Goal: Book appointment/travel/reservation

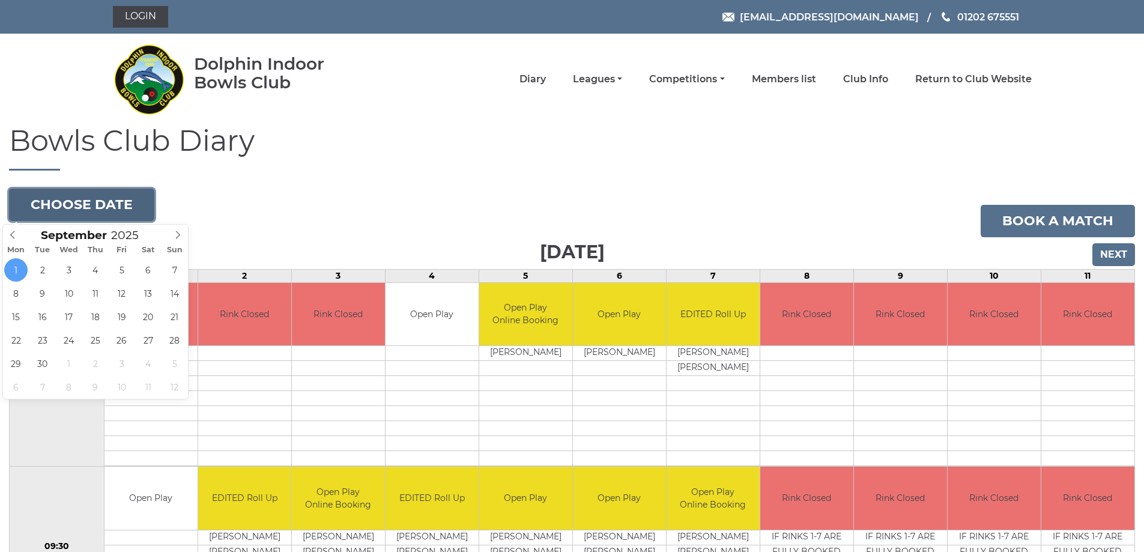
click at [139, 201] on button "Choose date" at bounding box center [81, 205] width 145 height 32
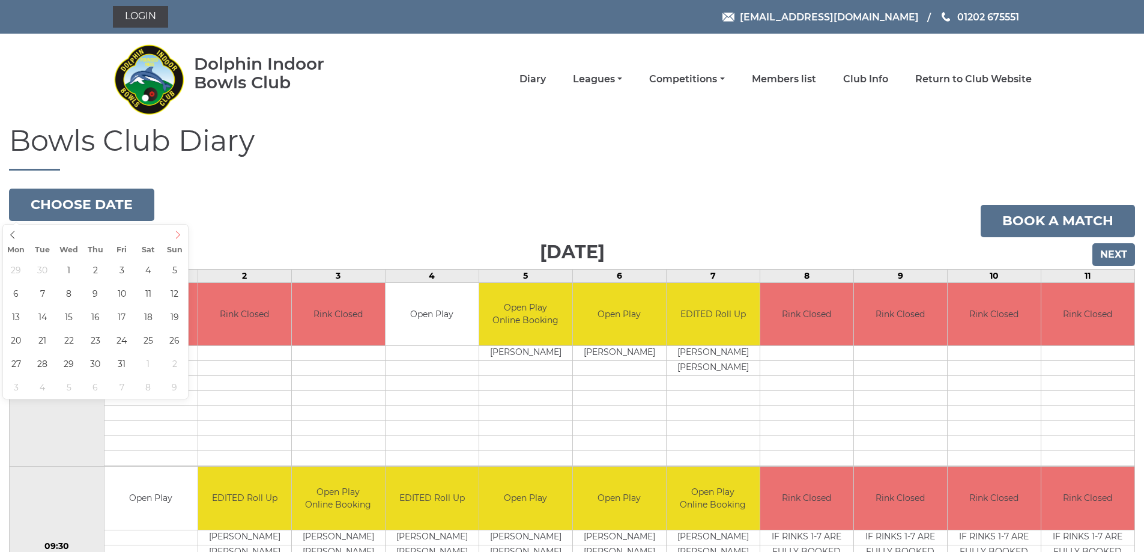
click at [178, 233] on icon at bounding box center [178, 235] width 8 height 8
type input "2025-10-04"
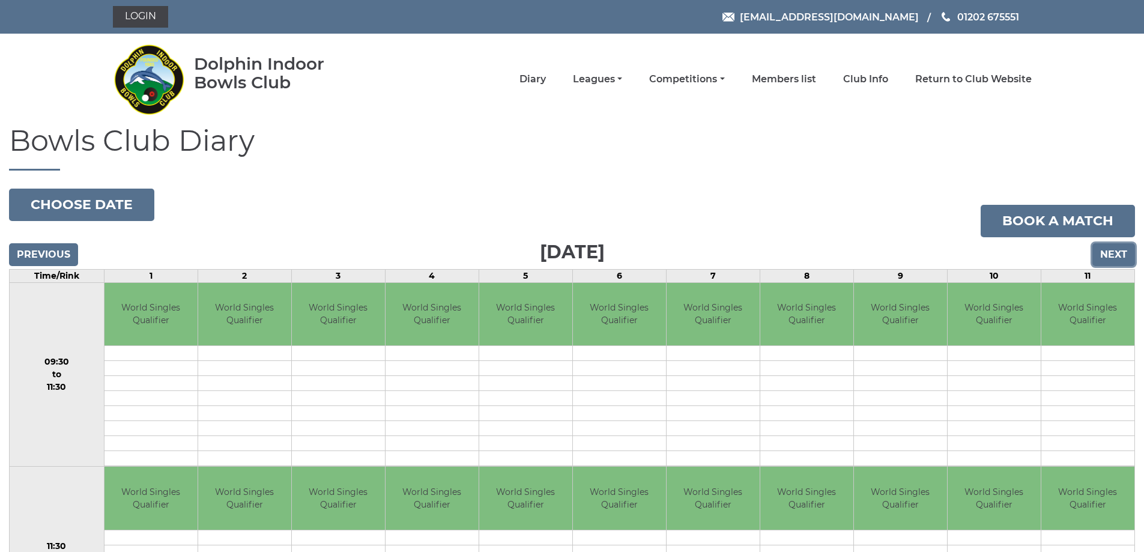
click at [1109, 251] on input "Next" at bounding box center [1114, 254] width 43 height 23
click at [65, 249] on input "Previous" at bounding box center [43, 254] width 69 height 23
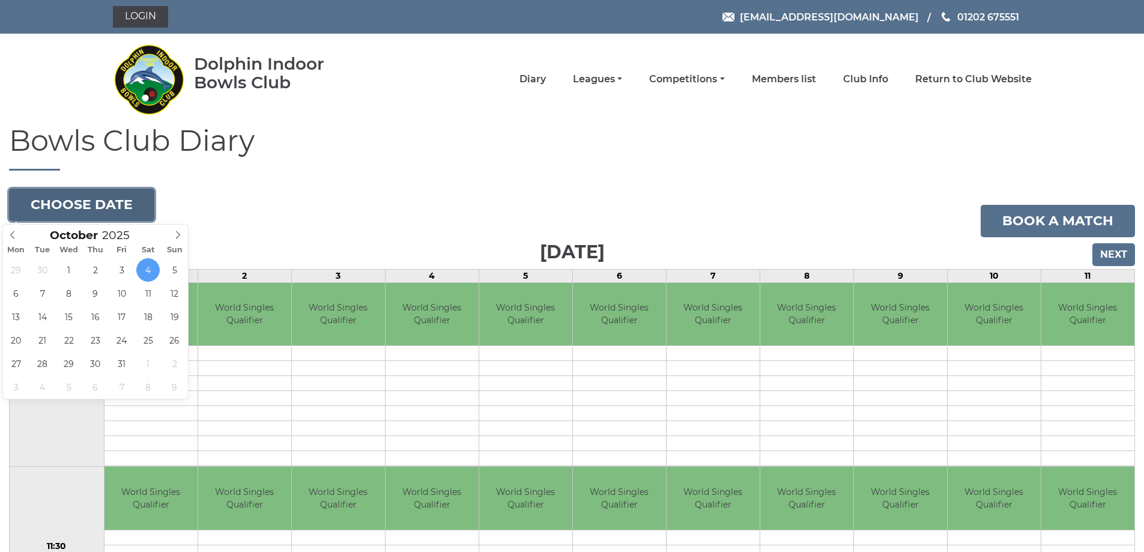
click at [135, 199] on button "Choose date" at bounding box center [81, 205] width 145 height 32
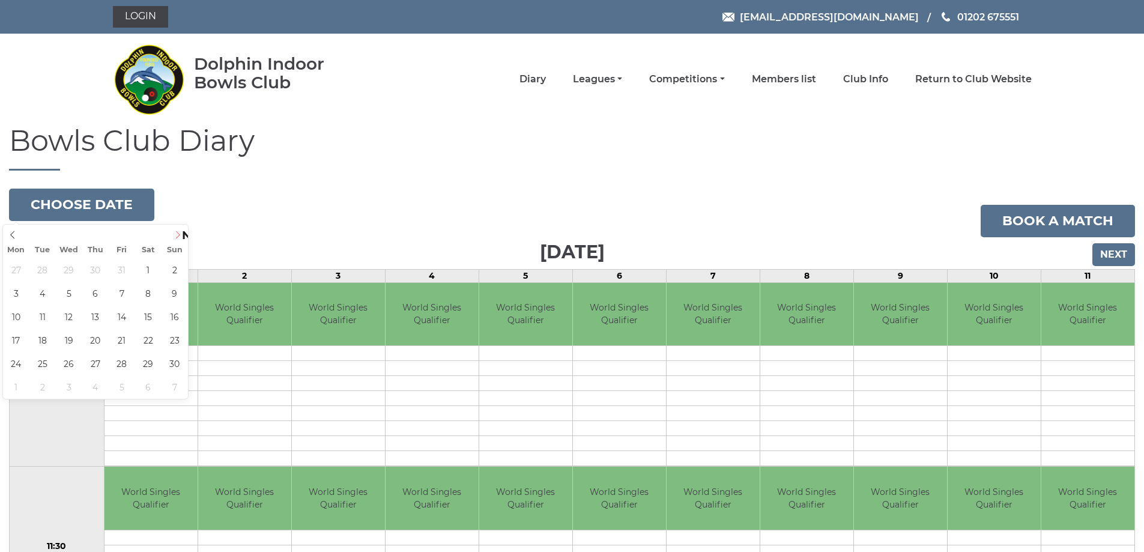
click at [175, 236] on icon at bounding box center [178, 235] width 8 height 8
type input "2025-12-28"
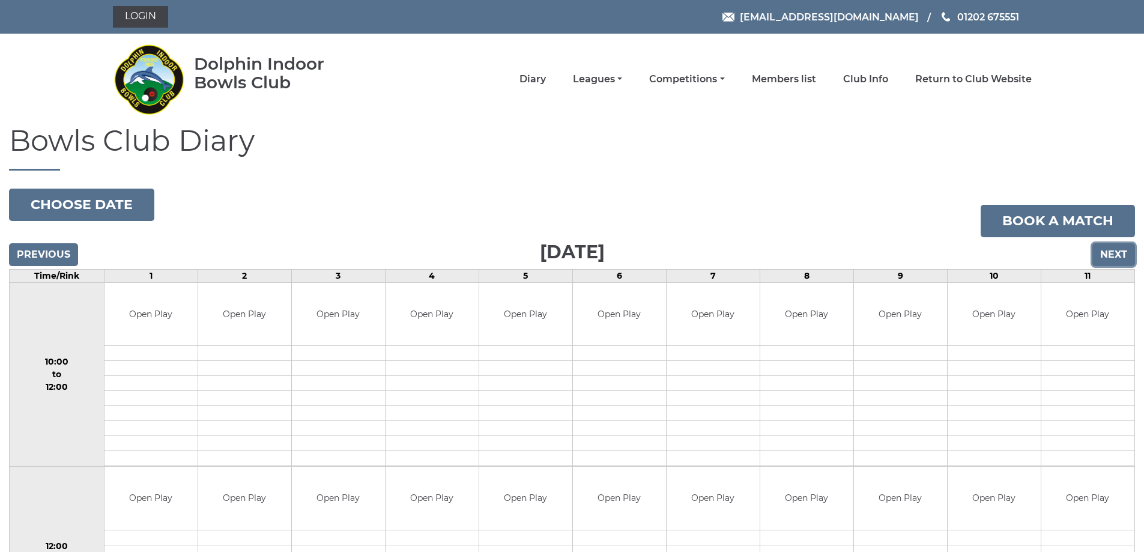
click at [1102, 251] on input "Next" at bounding box center [1114, 254] width 43 height 23
drag, startPoint x: 0, startPoint y: 0, endPoint x: 1102, endPoint y: 251, distance: 1130.5
click at [1102, 251] on input "Next" at bounding box center [1114, 254] width 43 height 23
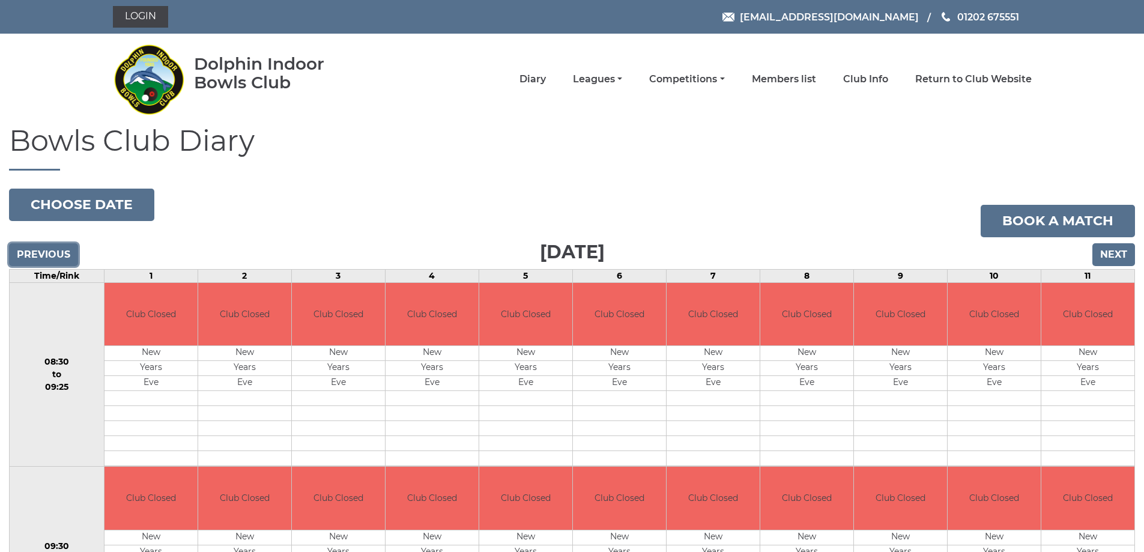
click at [50, 247] on input "Previous" at bounding box center [43, 254] width 69 height 23
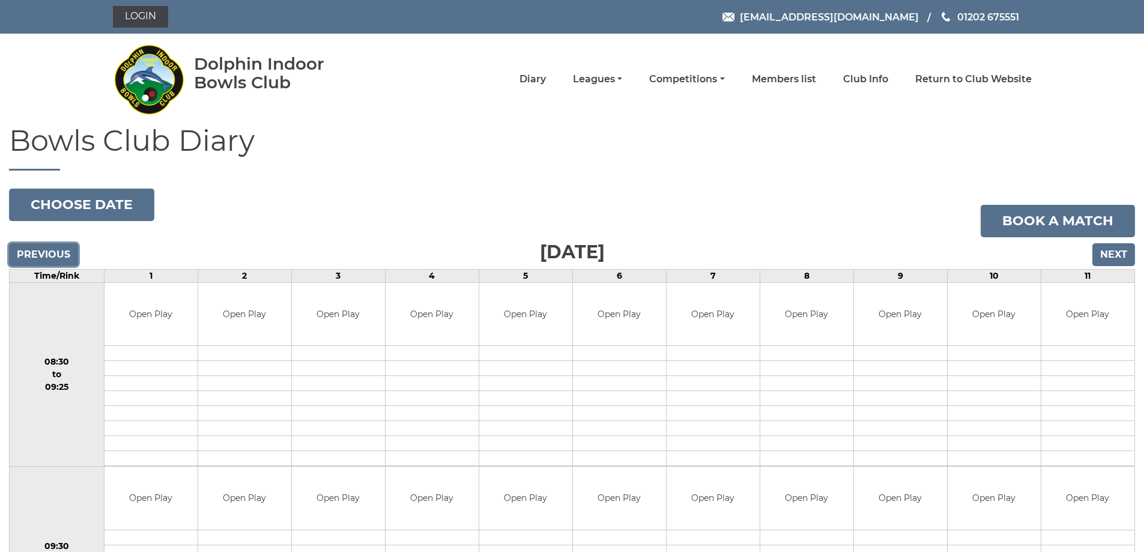
click at [50, 246] on input "Previous" at bounding box center [43, 254] width 69 height 23
click at [53, 250] on input "Previous" at bounding box center [43, 254] width 69 height 23
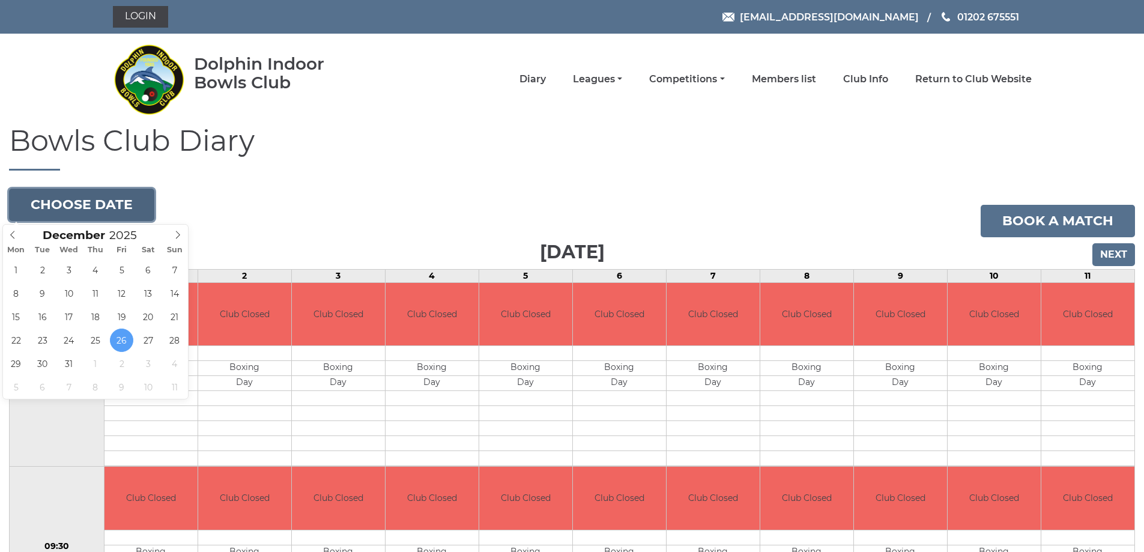
click at [59, 198] on button "Choose date" at bounding box center [81, 205] width 145 height 32
type input "2026"
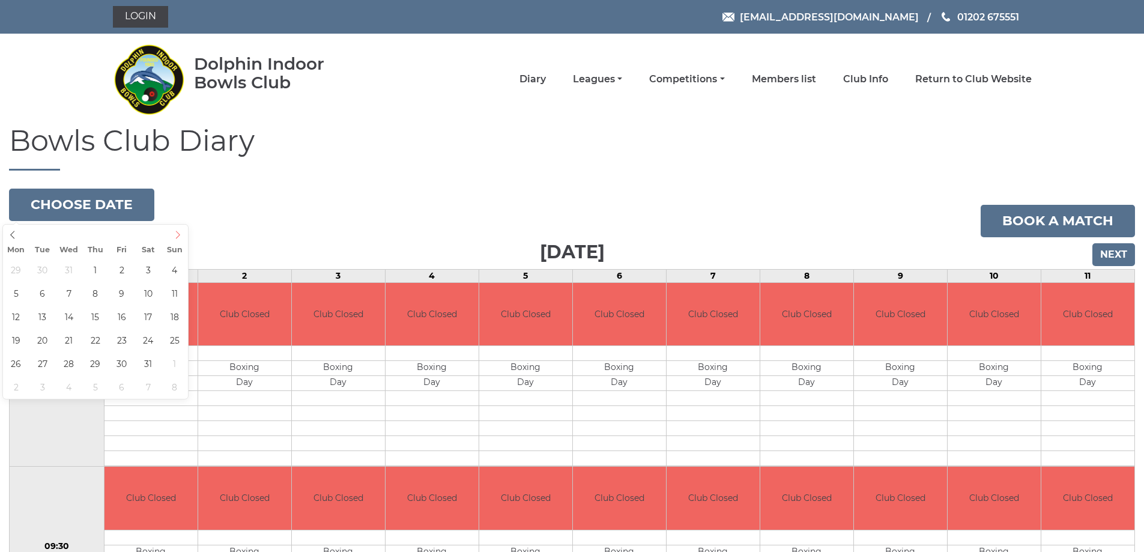
click at [181, 235] on icon at bounding box center [178, 235] width 8 height 8
type input "[DATE]"
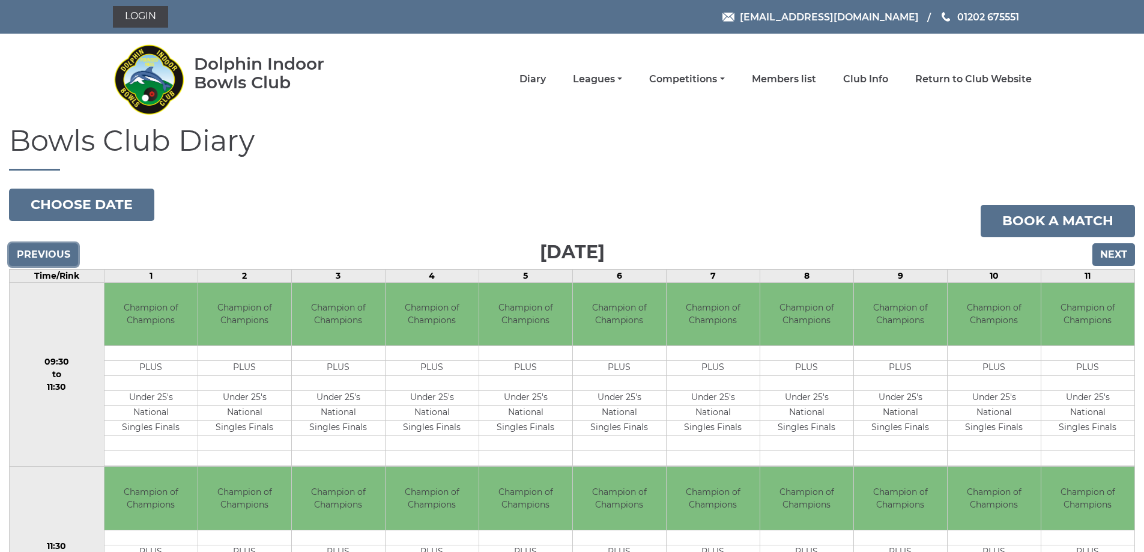
click at [25, 248] on input "Previous" at bounding box center [43, 254] width 69 height 23
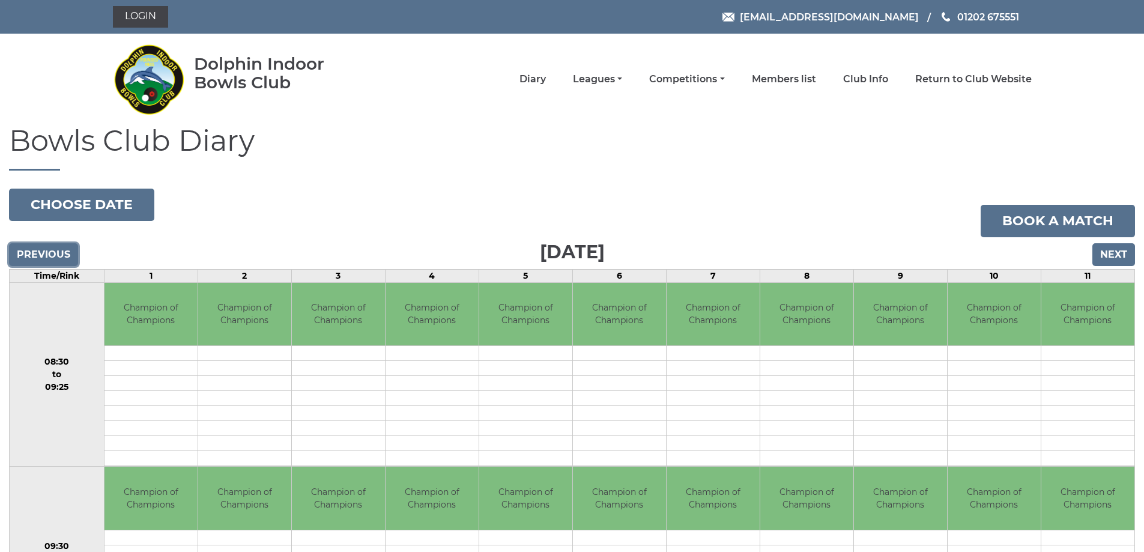
click at [25, 248] on input "Previous" at bounding box center [43, 254] width 69 height 23
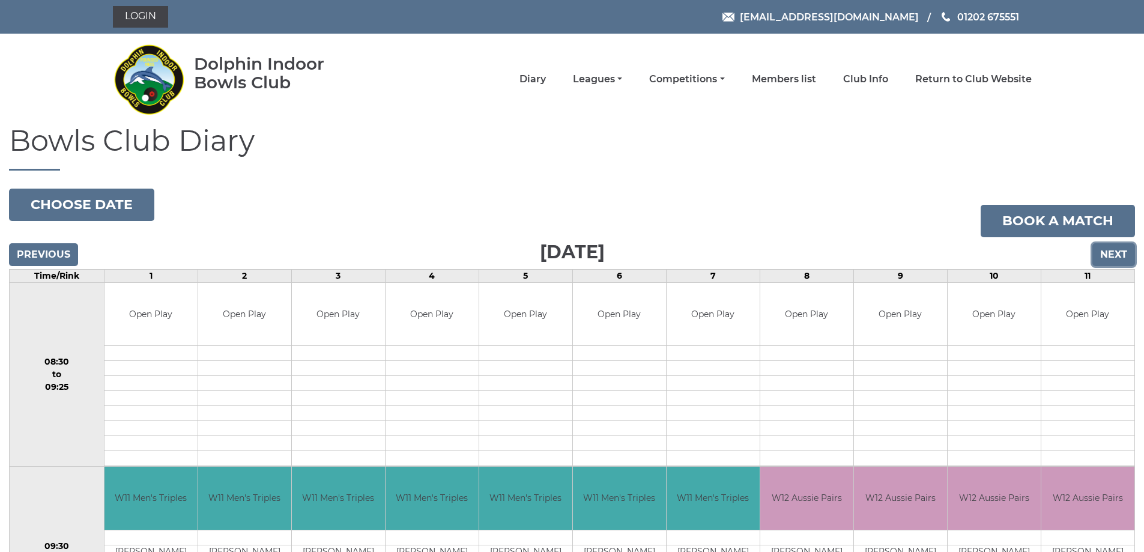
click at [1099, 248] on input "Next" at bounding box center [1114, 254] width 43 height 23
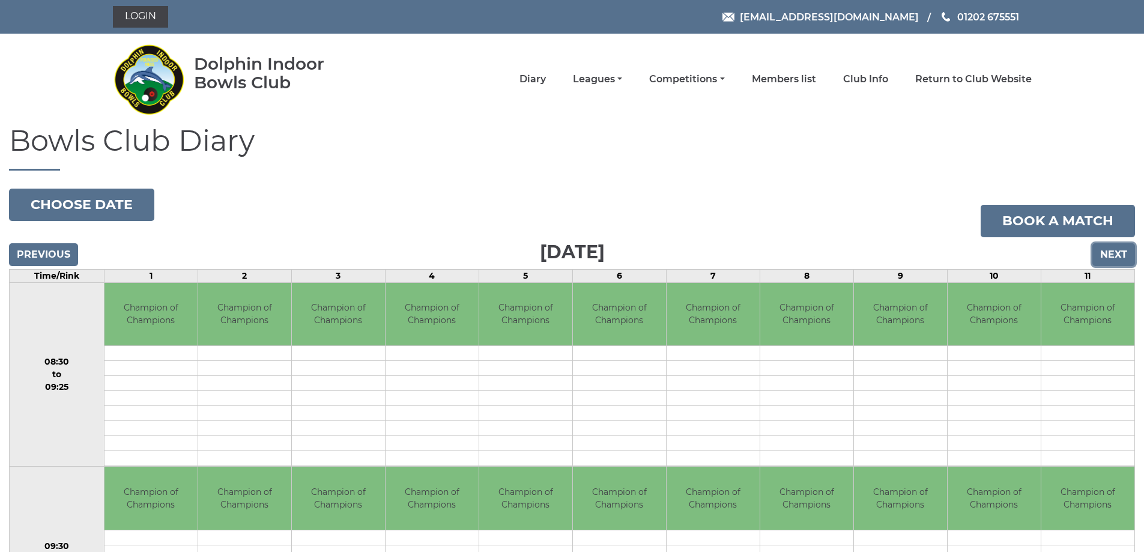
click at [1111, 251] on input "Next" at bounding box center [1114, 254] width 43 height 23
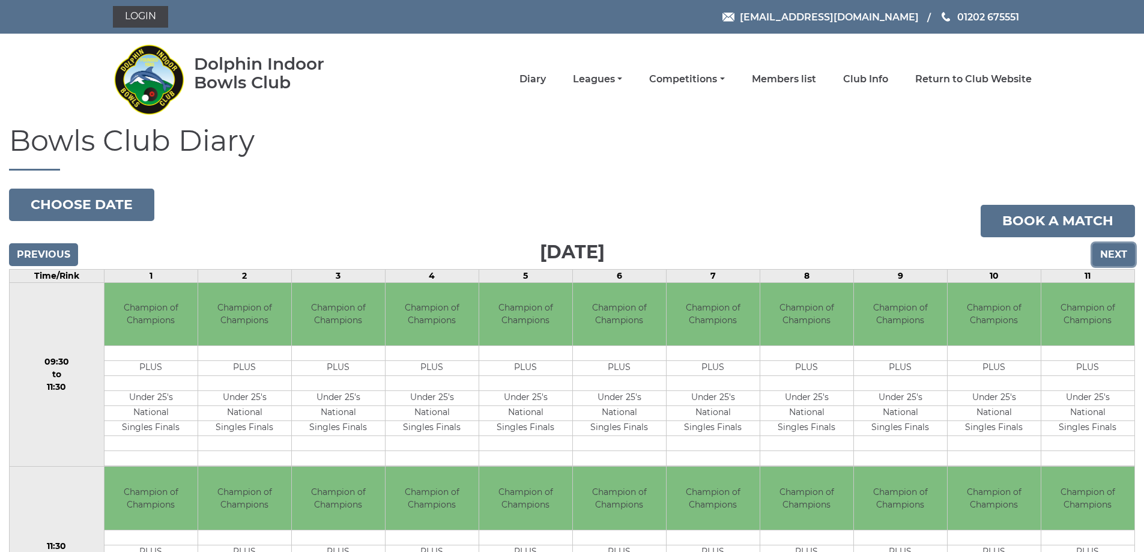
click at [1111, 251] on input "Next" at bounding box center [1114, 254] width 43 height 23
click at [1109, 247] on input "Next" at bounding box center [1114, 254] width 43 height 23
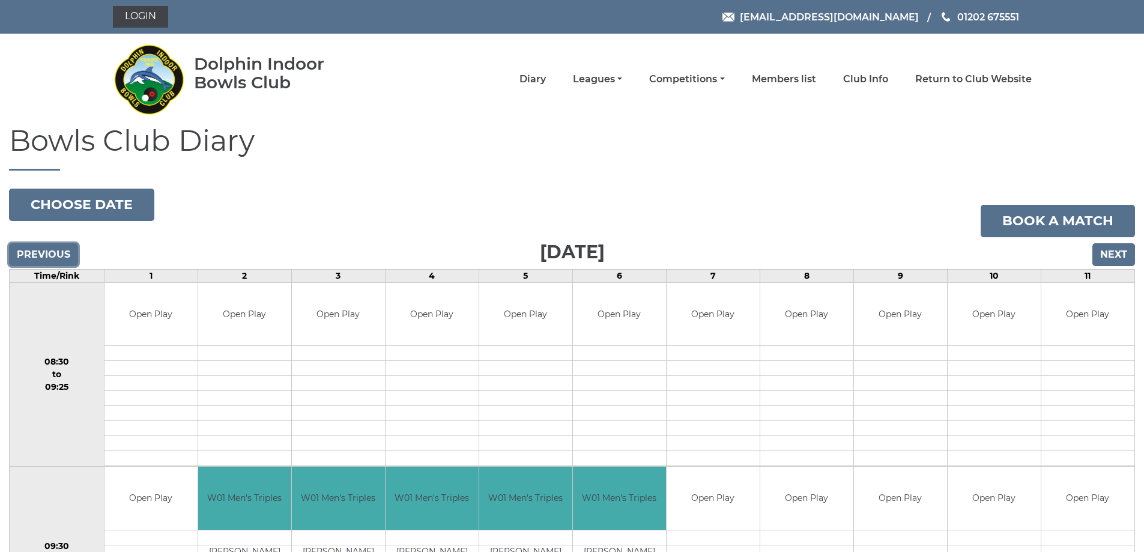
click at [59, 251] on input "Previous" at bounding box center [43, 254] width 69 height 23
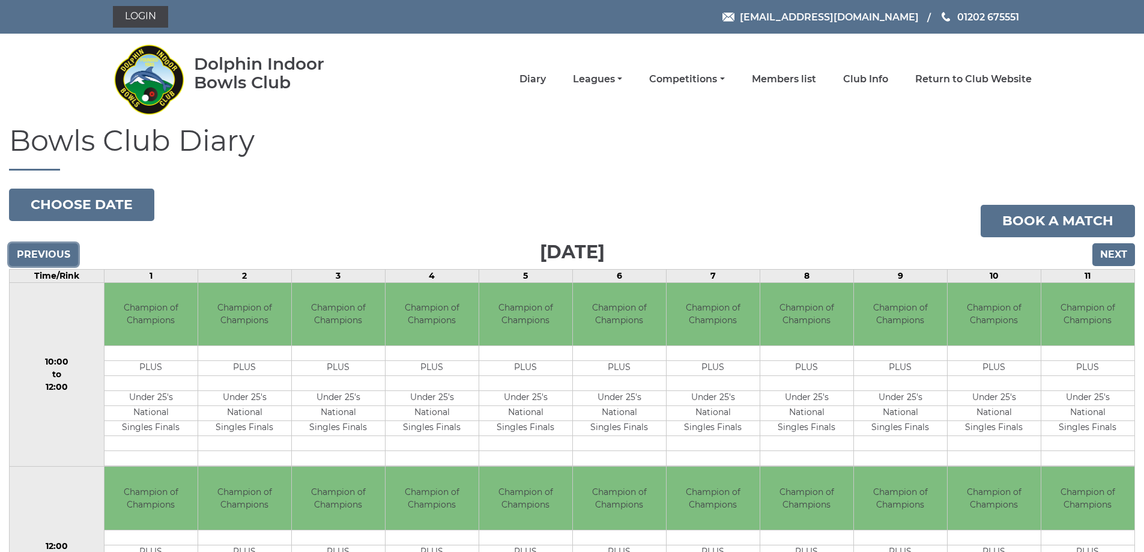
click at [59, 248] on input "Previous" at bounding box center [43, 254] width 69 height 23
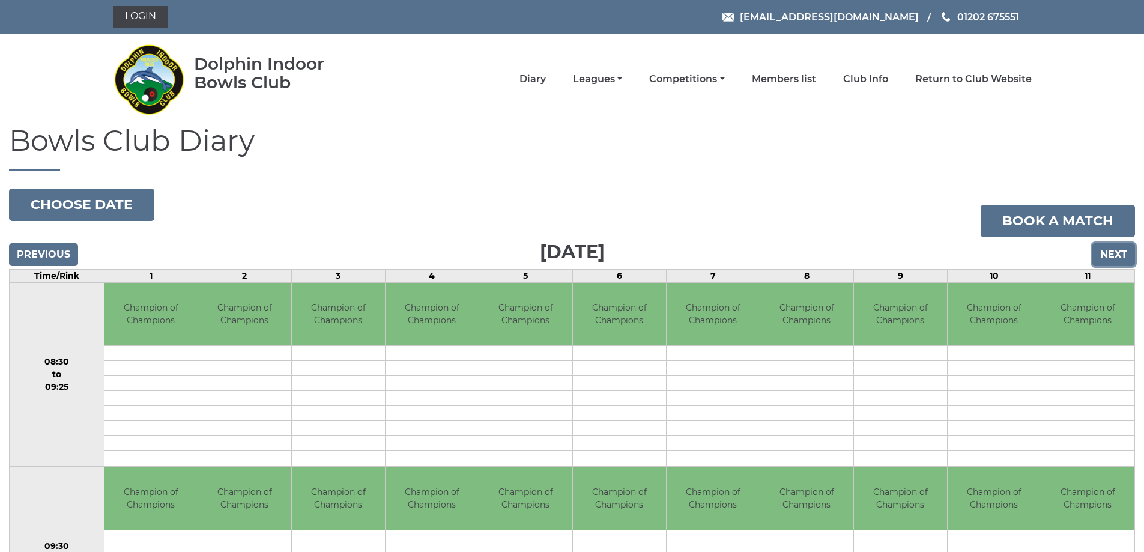
click at [1117, 255] on input "Next" at bounding box center [1114, 254] width 43 height 23
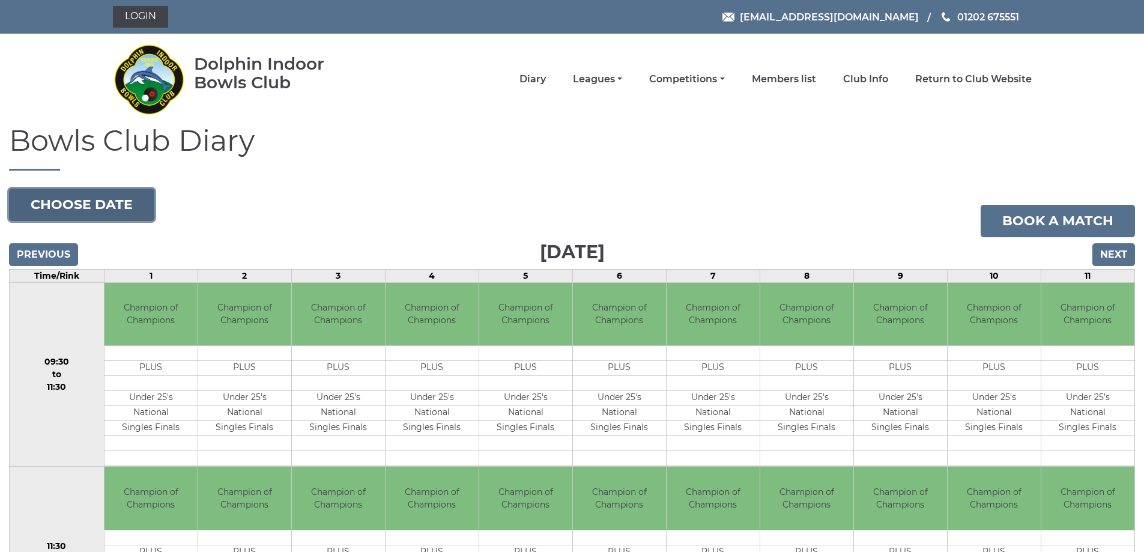
click at [121, 207] on button "Choose date" at bounding box center [81, 205] width 145 height 32
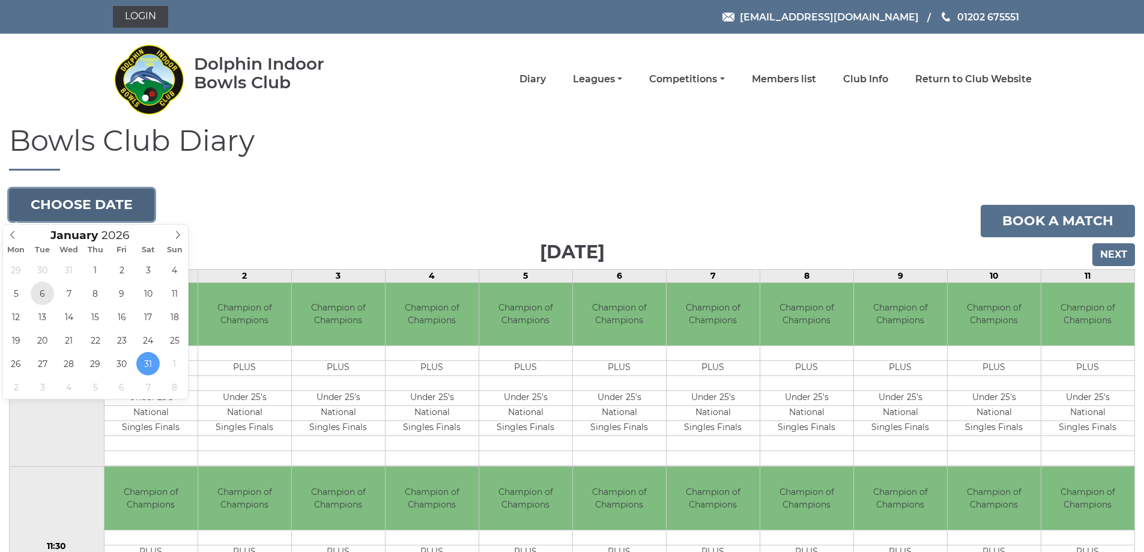
type input "2026-01-06"
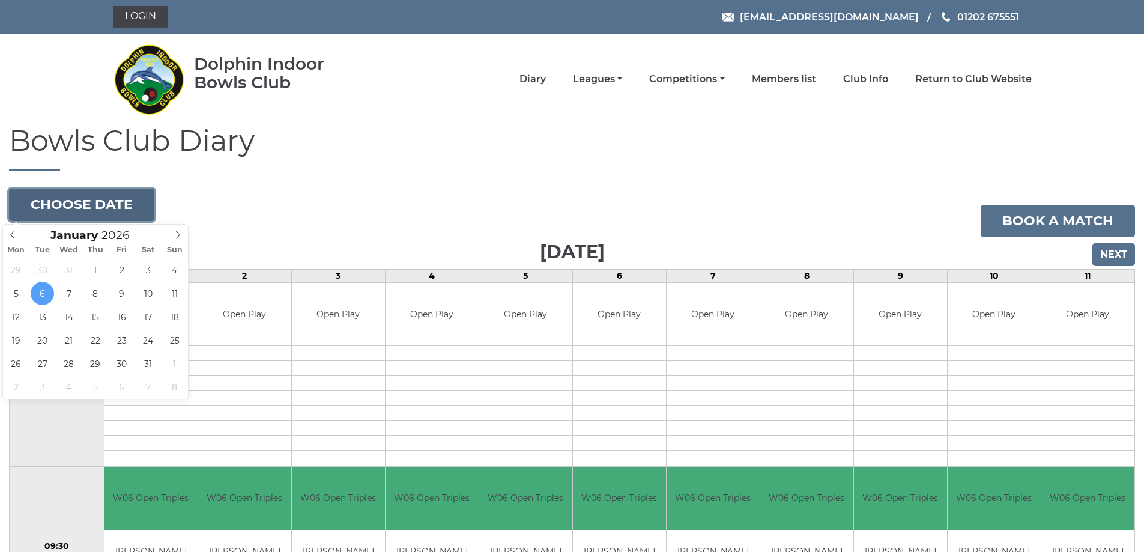
click at [75, 207] on button "Choose date" at bounding box center [81, 205] width 145 height 32
type input "2025"
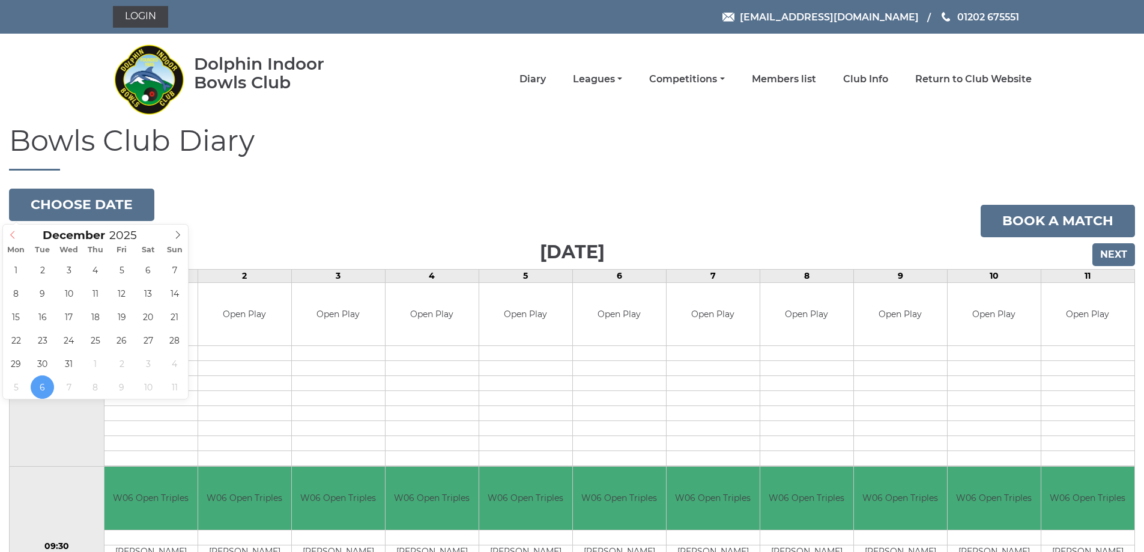
click at [14, 239] on span at bounding box center [13, 233] width 20 height 17
click at [13, 239] on icon at bounding box center [12, 235] width 8 height 8
type input "2025-09-30"
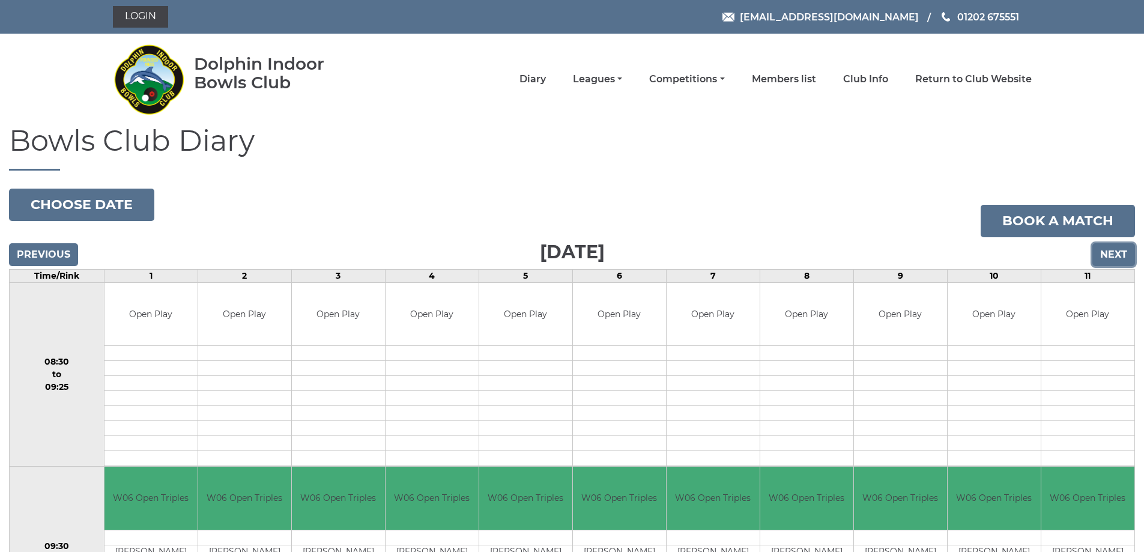
click at [1119, 251] on input "Next" at bounding box center [1114, 254] width 43 height 23
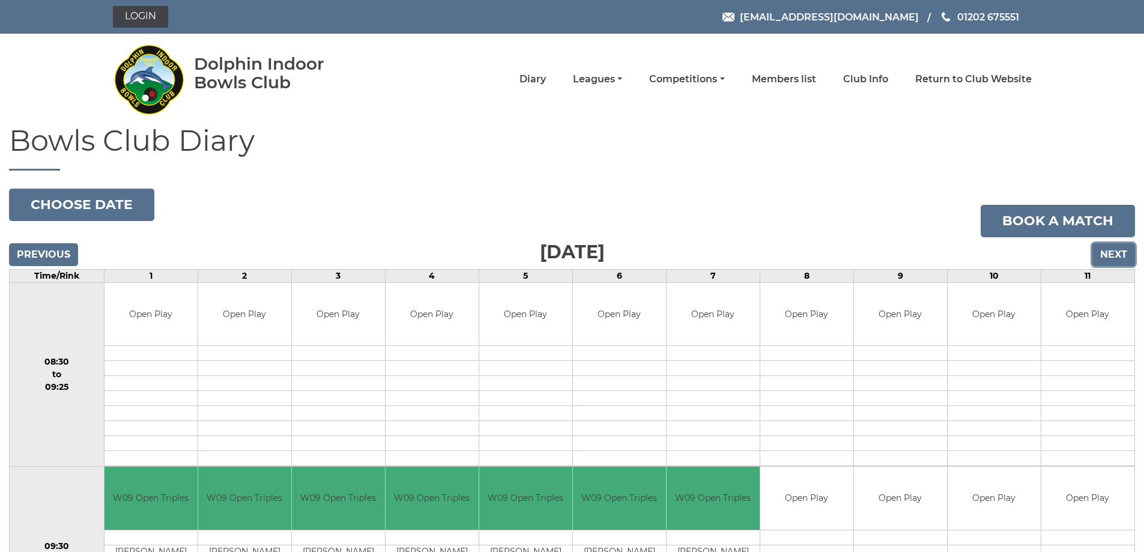
click at [1119, 254] on input "Next" at bounding box center [1114, 254] width 43 height 23
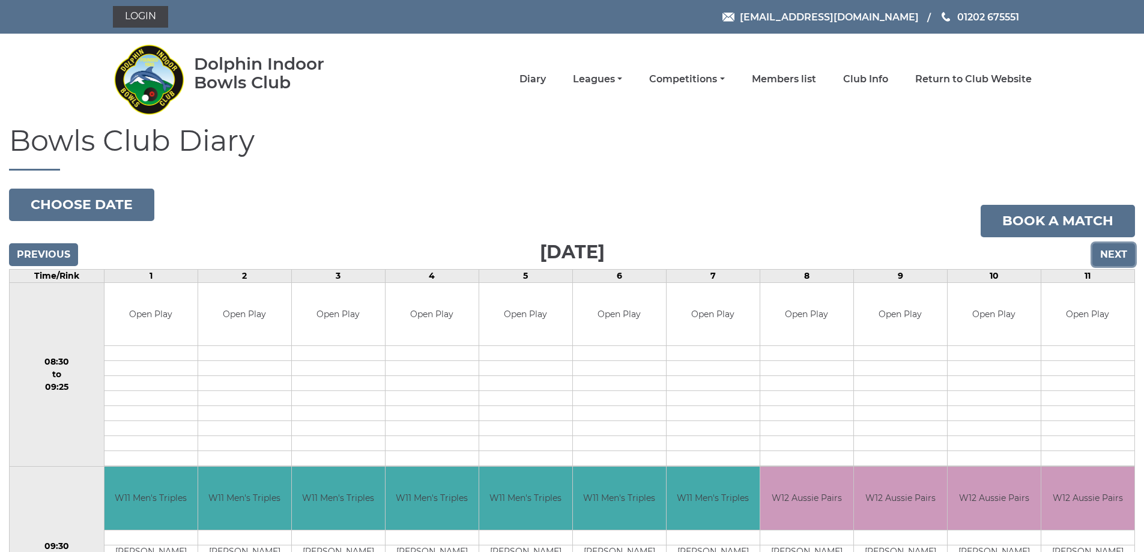
click at [1119, 254] on input "Next" at bounding box center [1114, 254] width 43 height 23
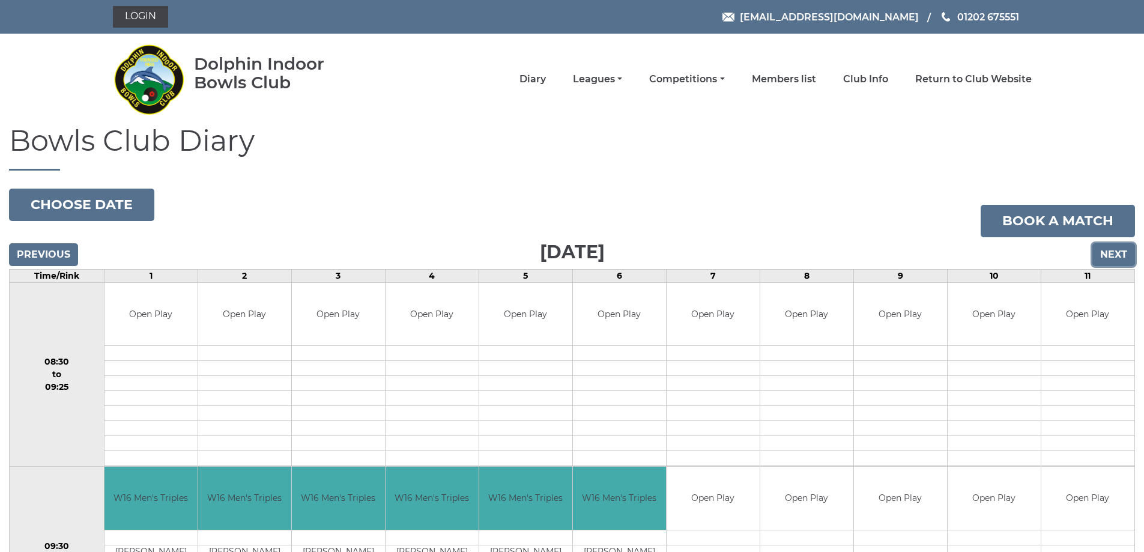
click at [1119, 254] on input "Next" at bounding box center [1114, 254] width 43 height 23
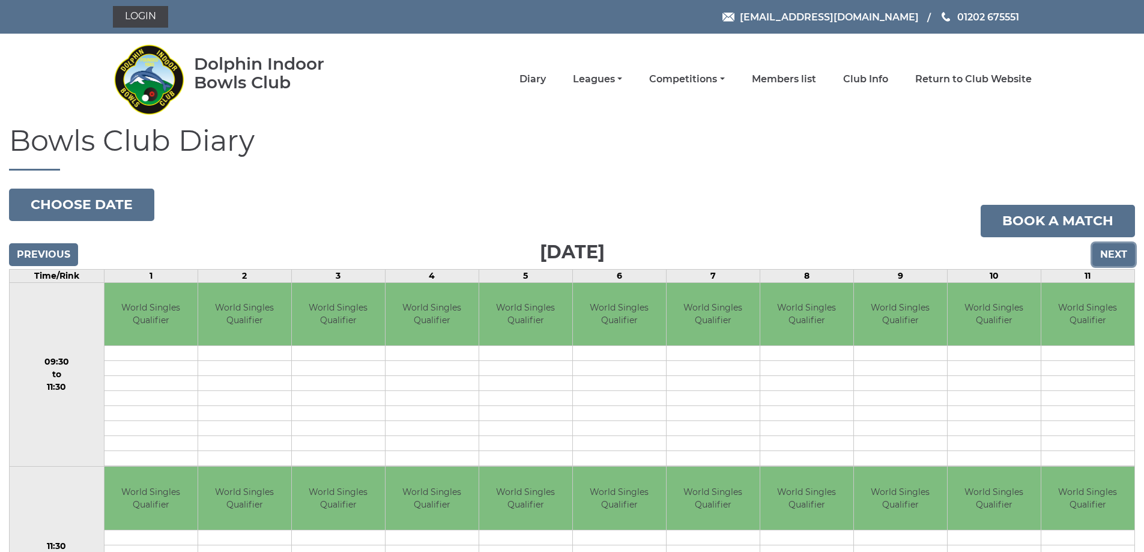
click at [1119, 254] on input "Next" at bounding box center [1114, 254] width 43 height 23
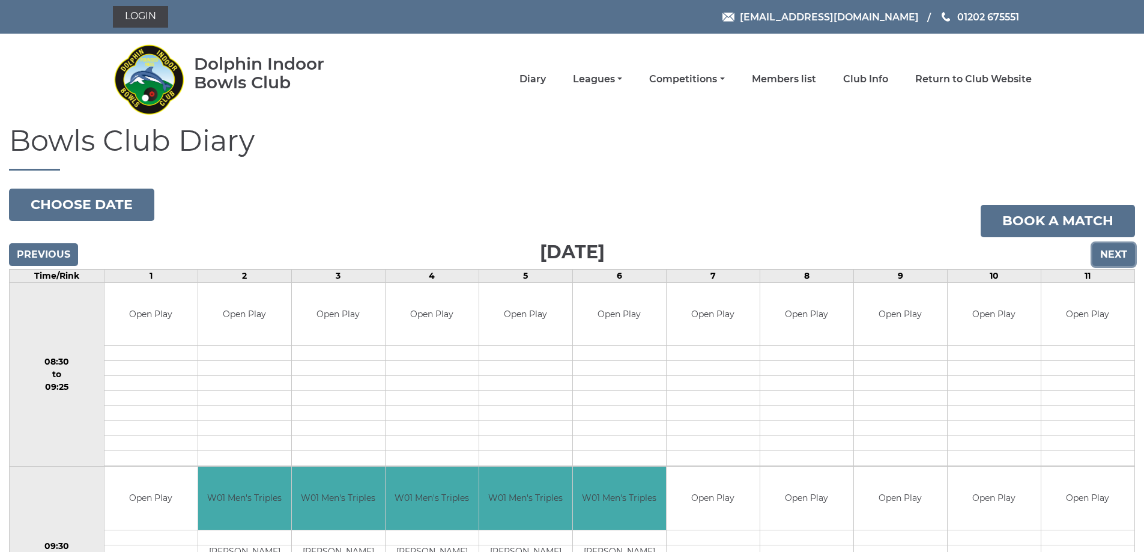
click at [1119, 254] on input "Next" at bounding box center [1114, 254] width 43 height 23
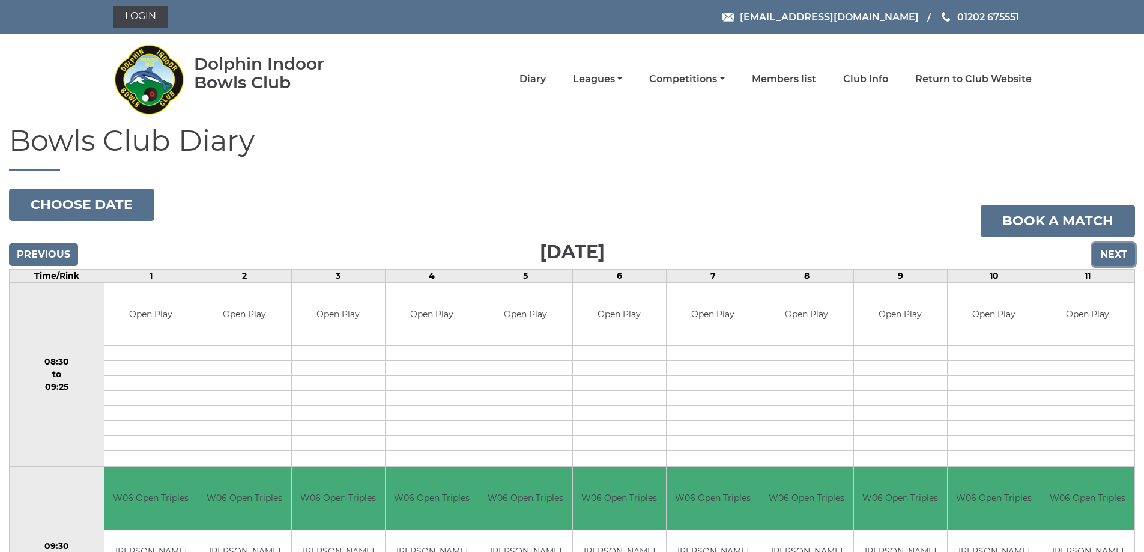
click at [1119, 254] on input "Next" at bounding box center [1114, 254] width 43 height 23
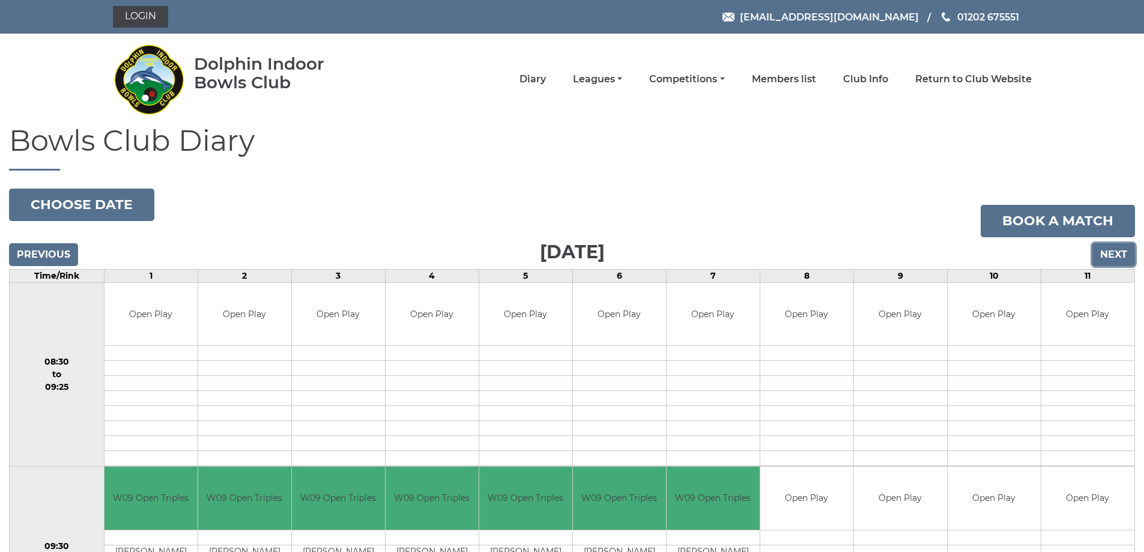
click at [1119, 254] on input "Next" at bounding box center [1114, 254] width 43 height 23
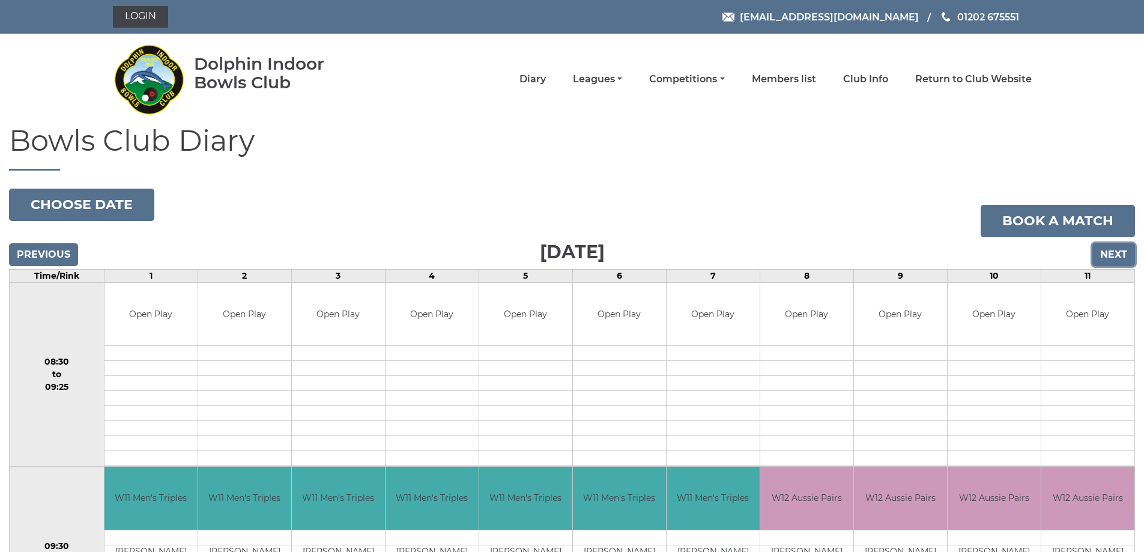
click at [1119, 254] on input "Next" at bounding box center [1114, 254] width 43 height 23
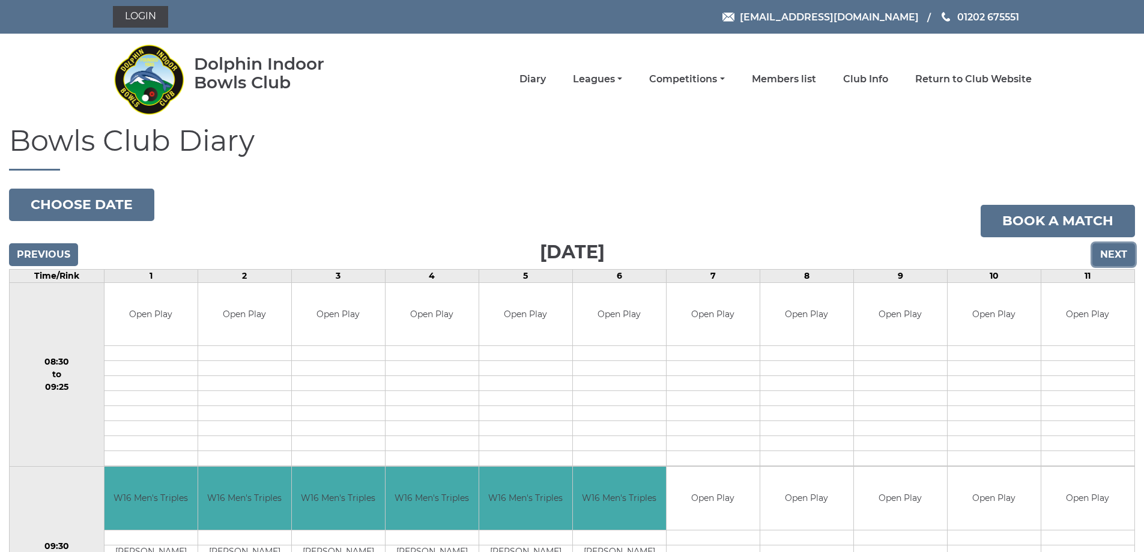
click at [1119, 254] on input "Next" at bounding box center [1114, 254] width 43 height 23
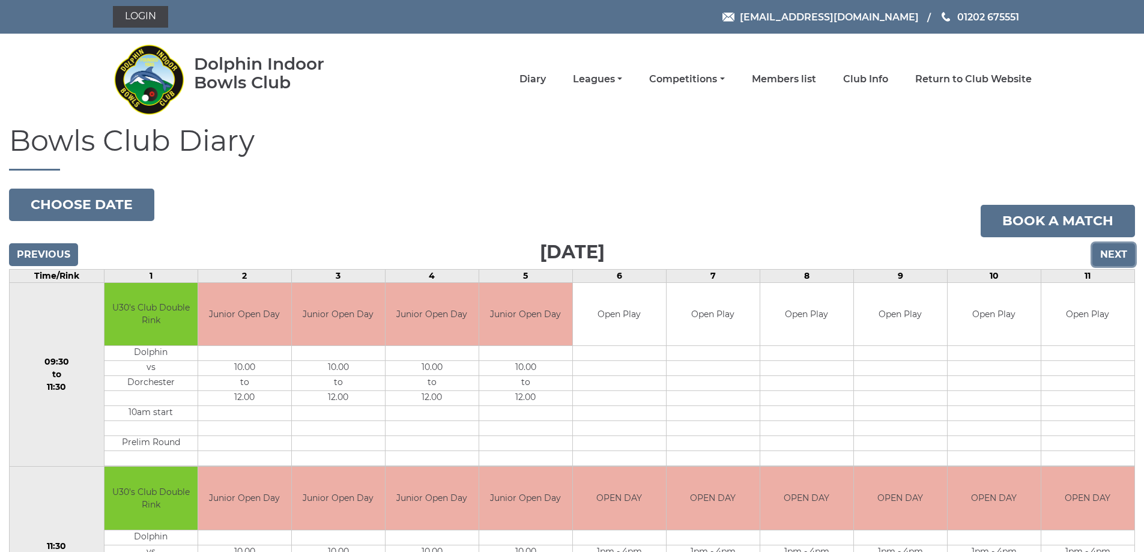
click at [1119, 254] on input "Next" at bounding box center [1114, 254] width 43 height 23
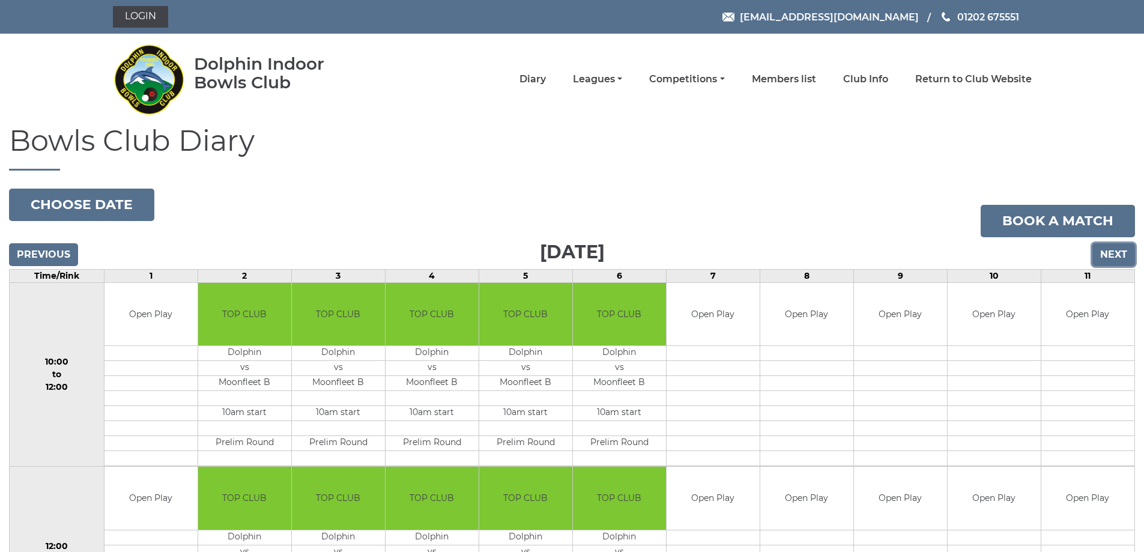
click at [1117, 250] on input "Next" at bounding box center [1114, 254] width 43 height 23
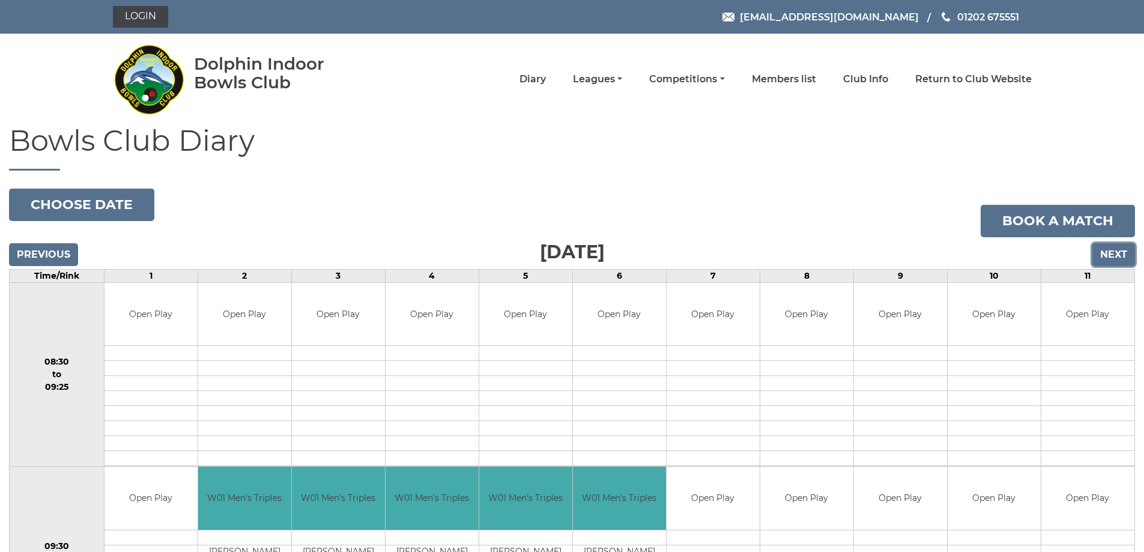
click at [1117, 250] on input "Next" at bounding box center [1114, 254] width 43 height 23
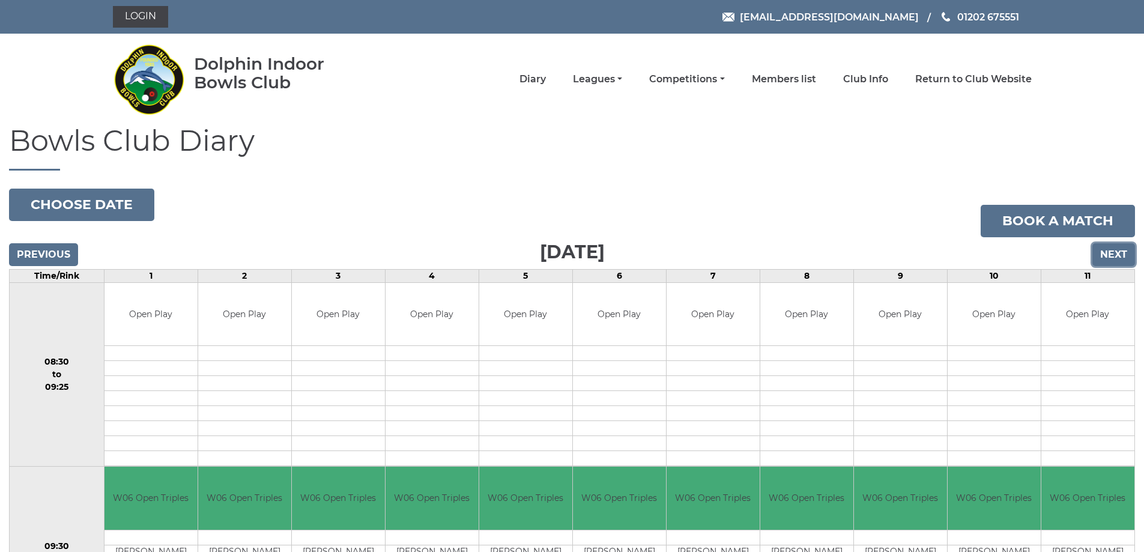
click at [1117, 250] on input "Next" at bounding box center [1114, 254] width 43 height 23
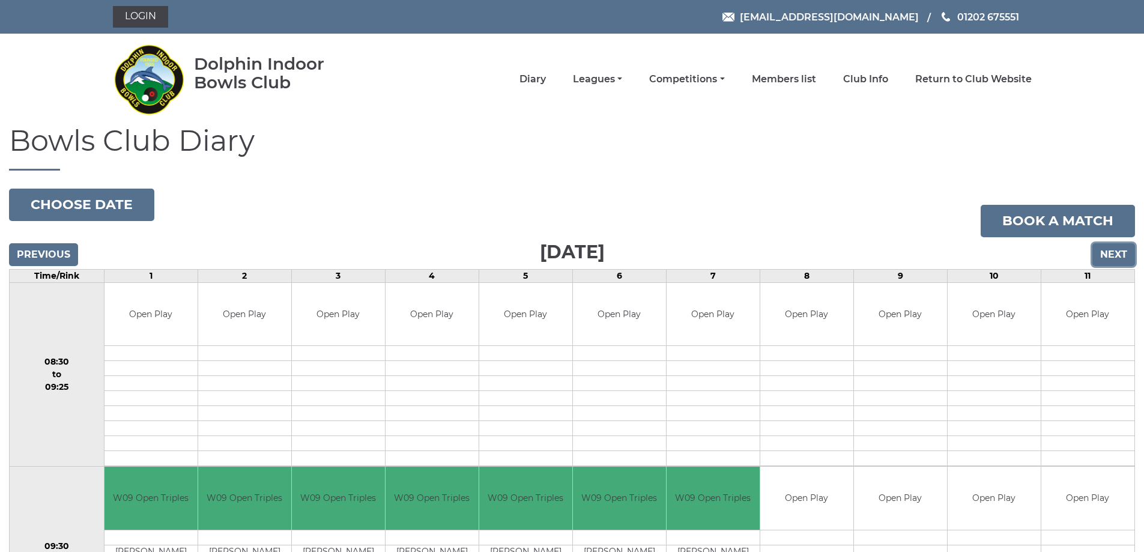
click at [1117, 250] on input "Next" at bounding box center [1114, 254] width 43 height 23
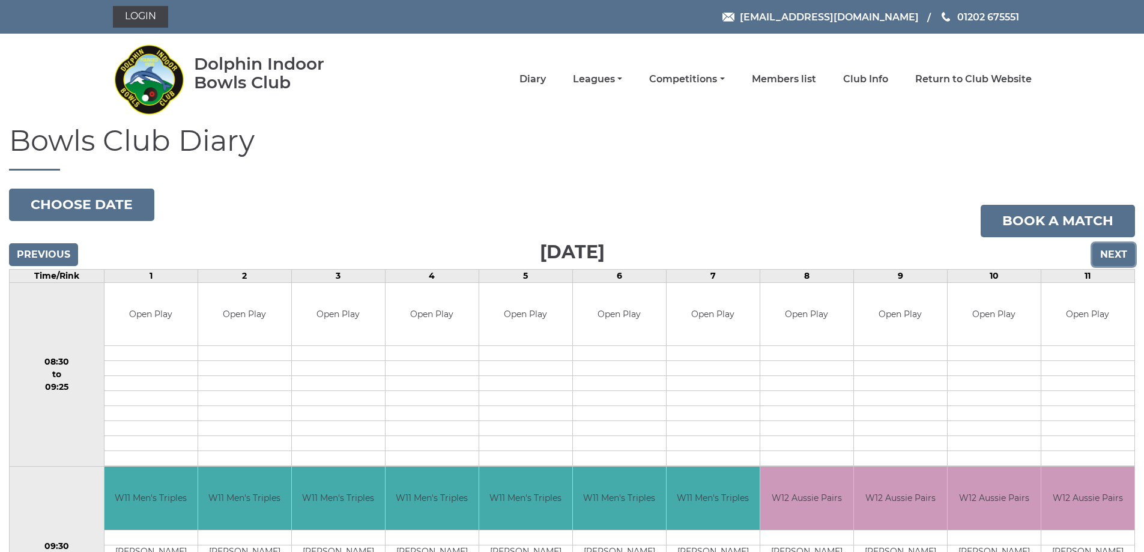
click at [1117, 250] on input "Next" at bounding box center [1114, 254] width 43 height 23
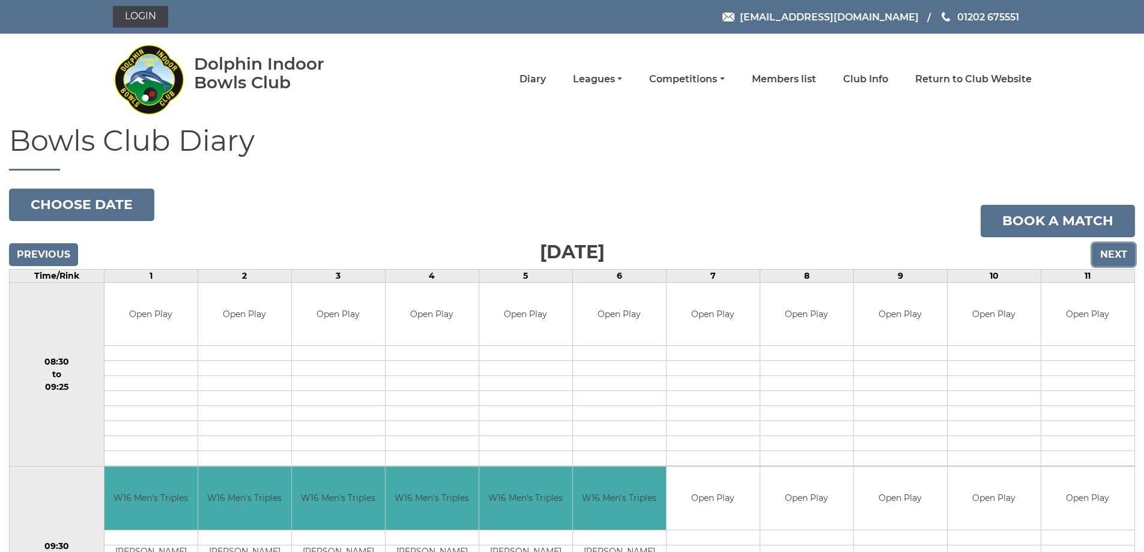
click at [1117, 250] on input "Next" at bounding box center [1114, 254] width 43 height 23
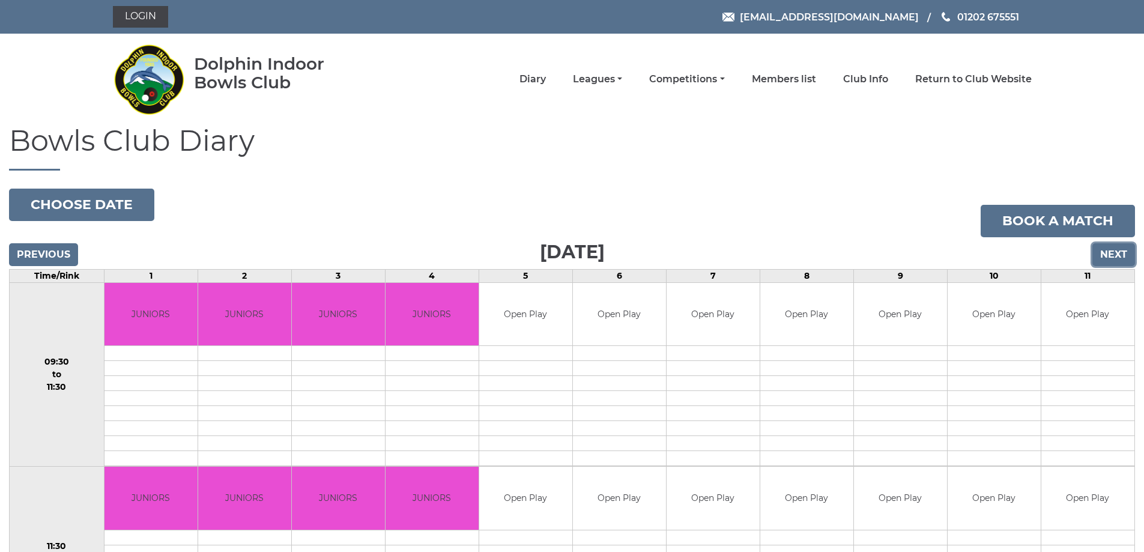
click at [1117, 249] on input "Next" at bounding box center [1114, 254] width 43 height 23
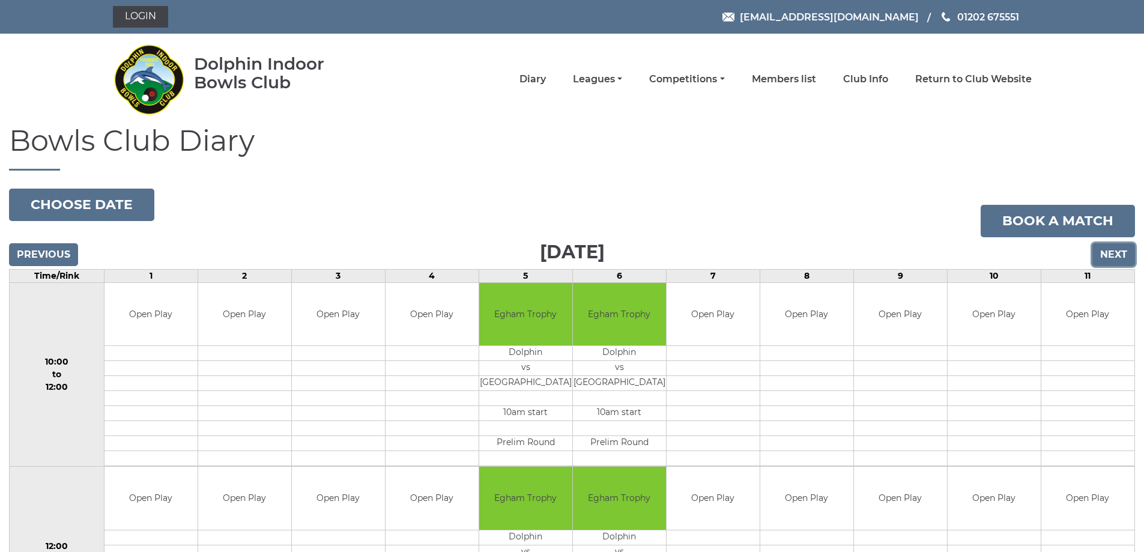
click at [1115, 252] on input "Next" at bounding box center [1114, 254] width 43 height 23
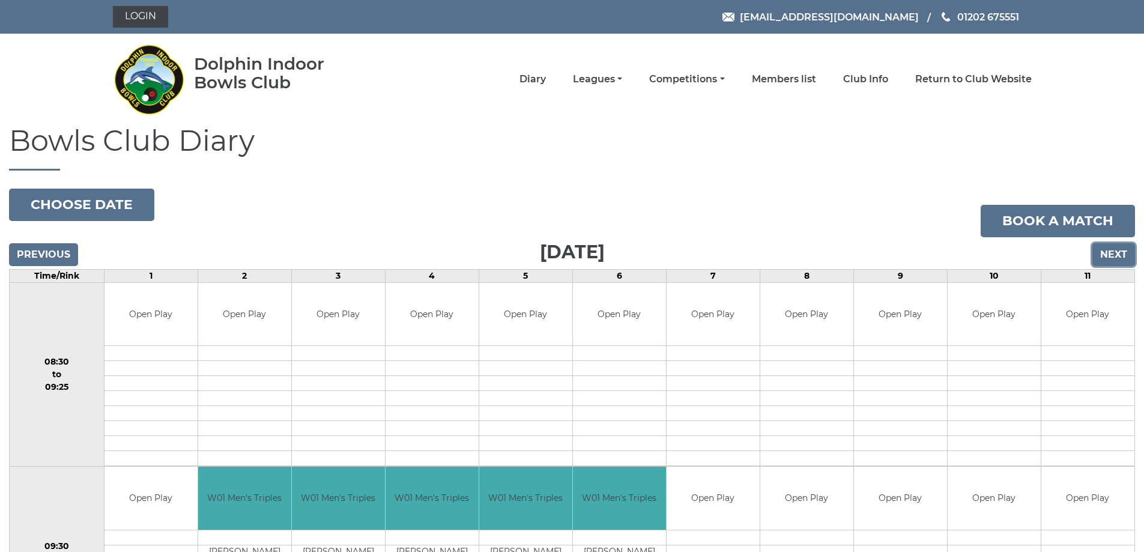
click at [1115, 252] on input "Next" at bounding box center [1114, 254] width 43 height 23
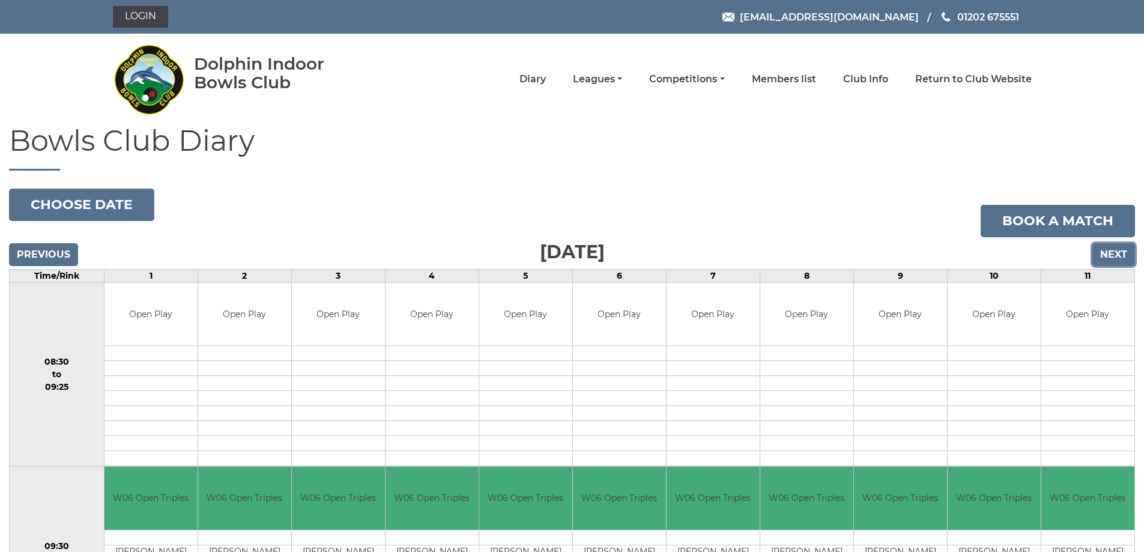
click at [1115, 252] on input "Next" at bounding box center [1114, 254] width 43 height 23
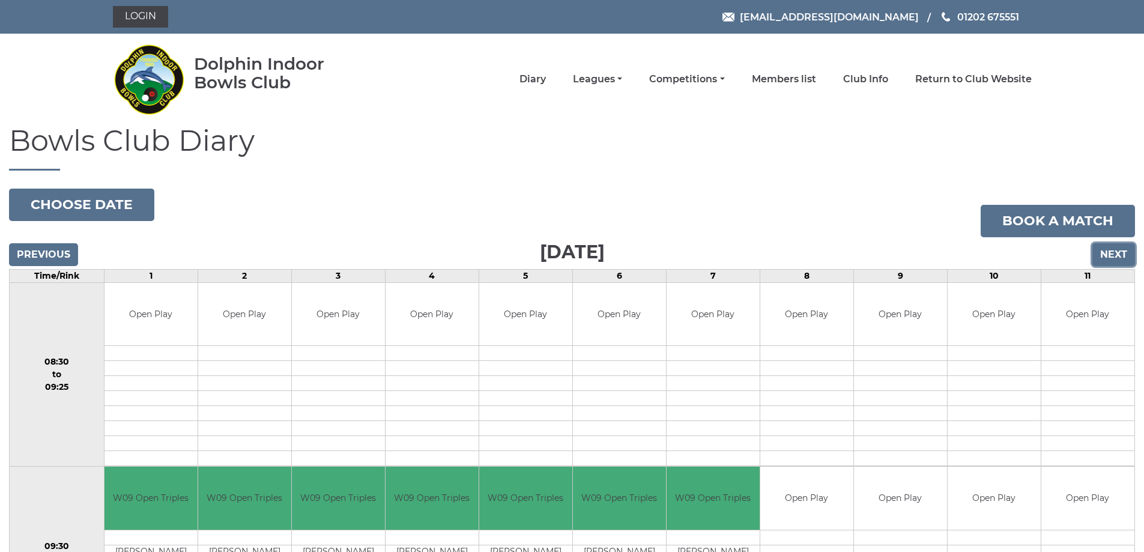
click at [1115, 252] on input "Next" at bounding box center [1114, 254] width 43 height 23
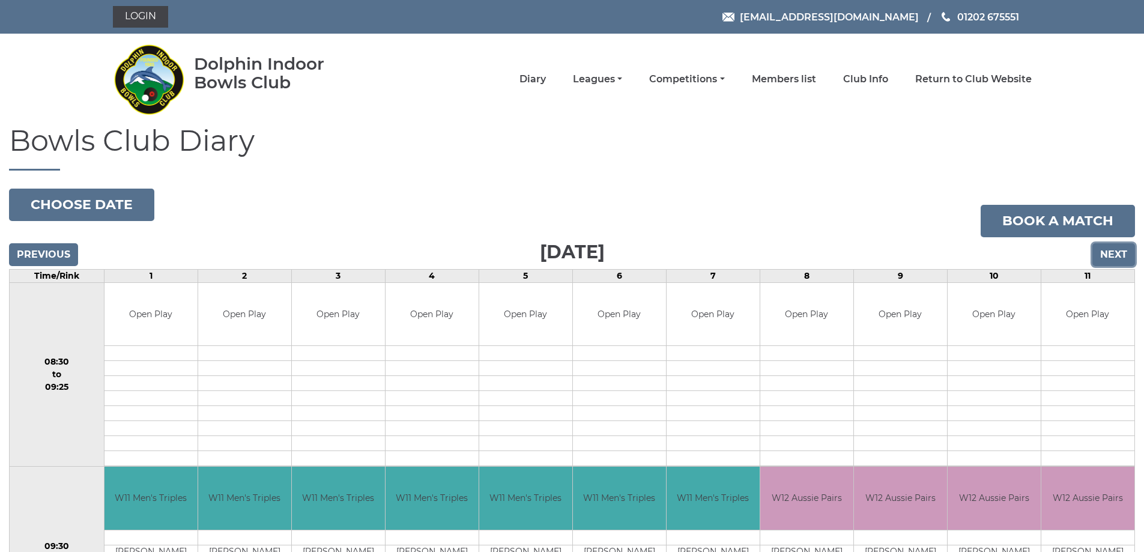
click at [1115, 252] on input "Next" at bounding box center [1114, 254] width 43 height 23
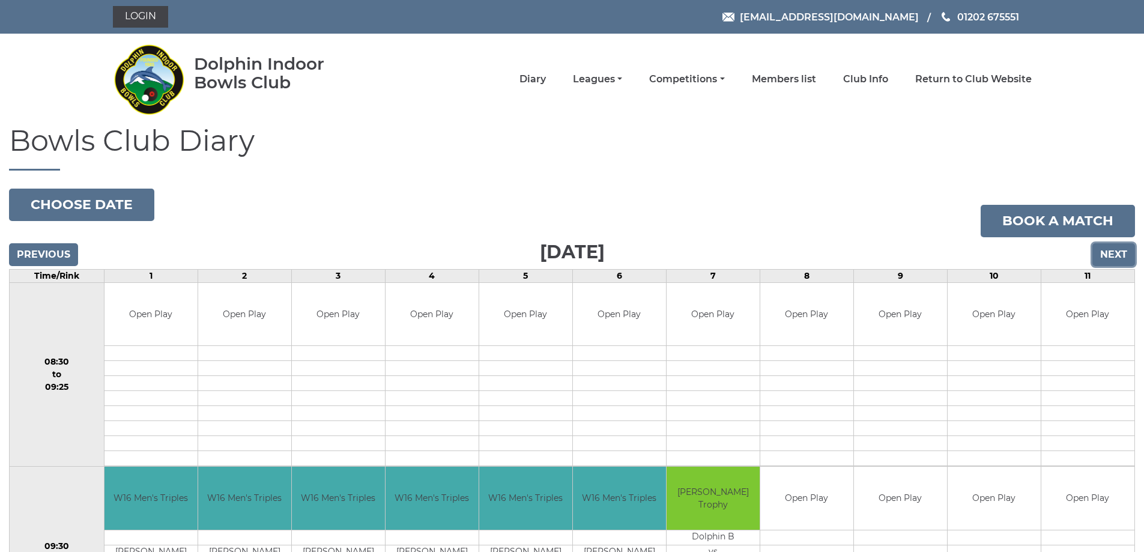
click at [1115, 252] on input "Next" at bounding box center [1114, 254] width 43 height 23
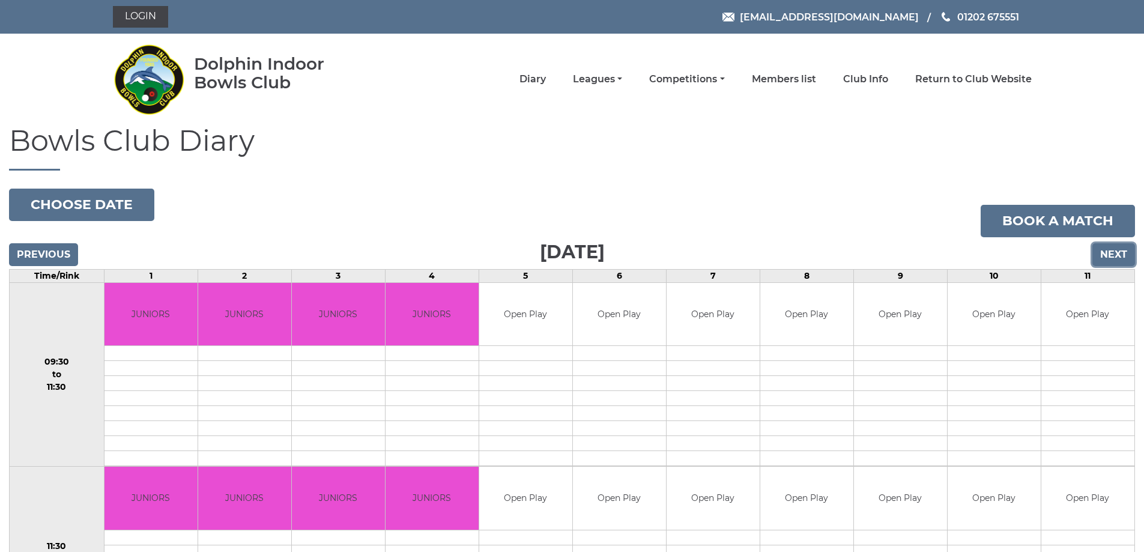
click at [1115, 252] on input "Next" at bounding box center [1114, 254] width 43 height 23
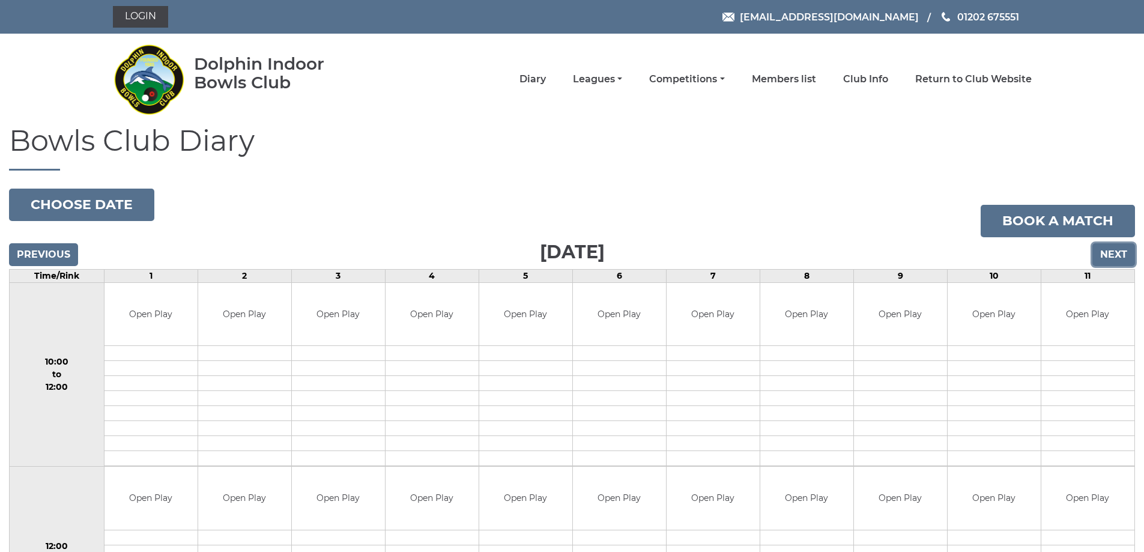
click at [1115, 252] on input "Next" at bounding box center [1114, 254] width 43 height 23
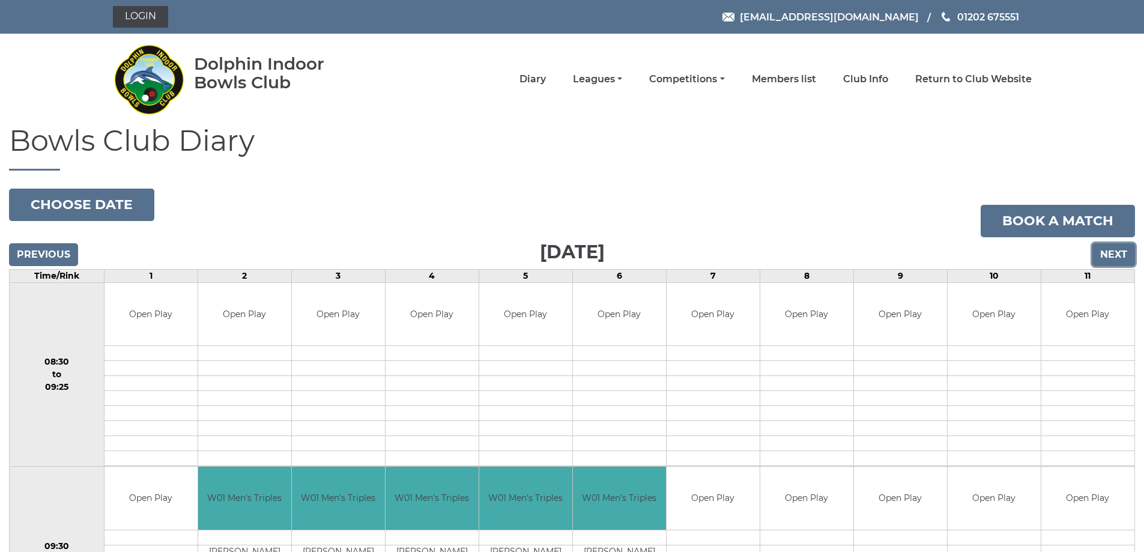
click at [1115, 252] on input "Next" at bounding box center [1114, 254] width 43 height 23
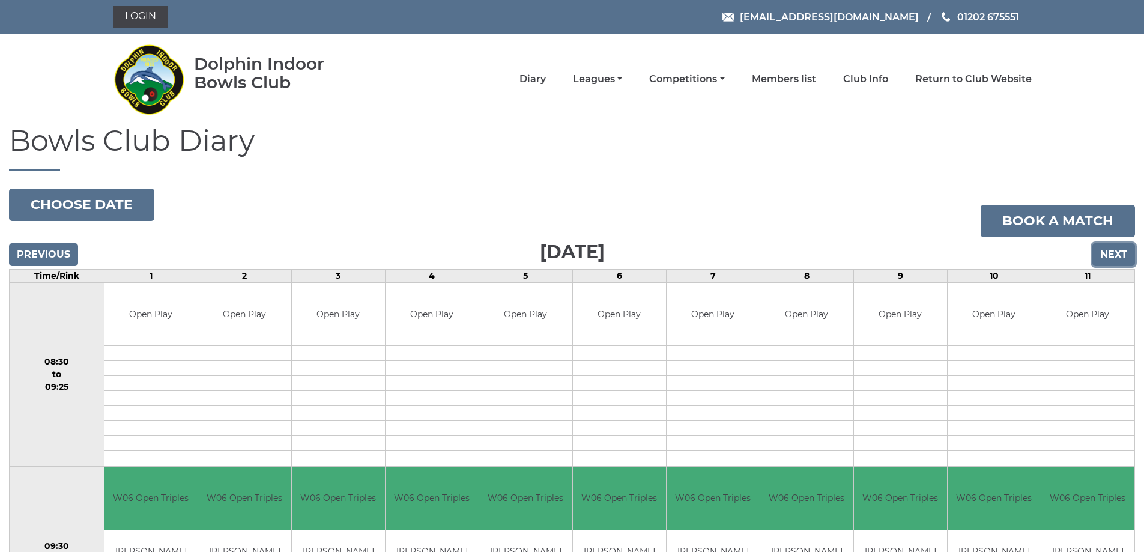
click at [1115, 252] on input "Next" at bounding box center [1114, 254] width 43 height 23
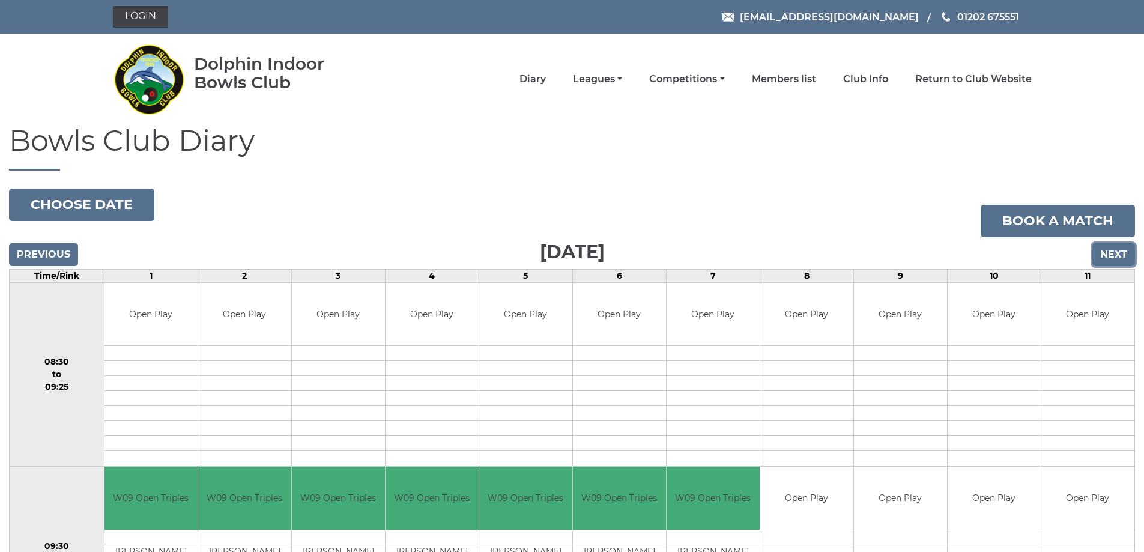
click at [1115, 252] on input "Next" at bounding box center [1114, 254] width 43 height 23
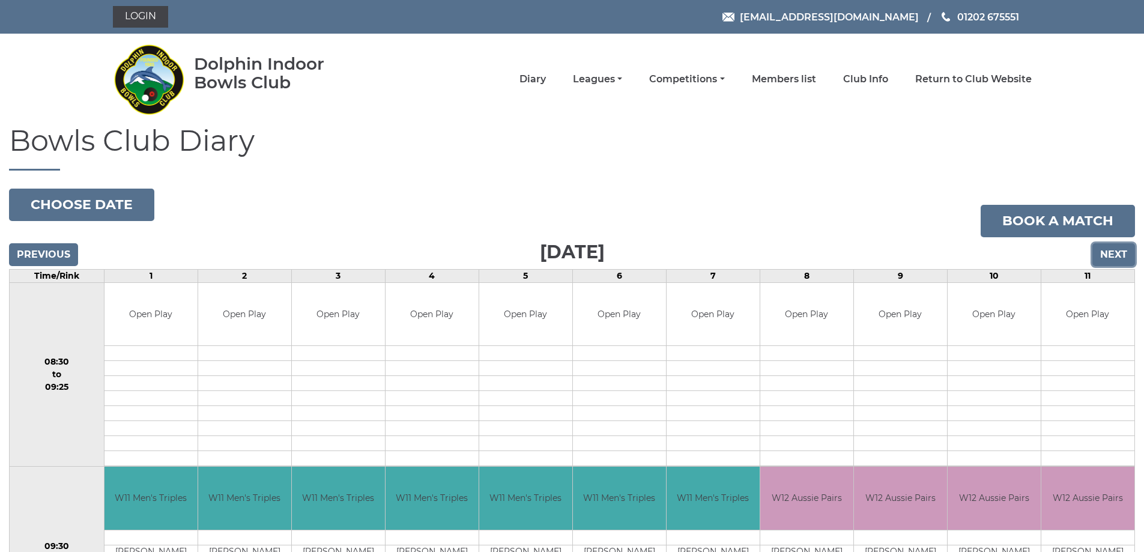
click at [1115, 252] on input "Next" at bounding box center [1114, 254] width 43 height 23
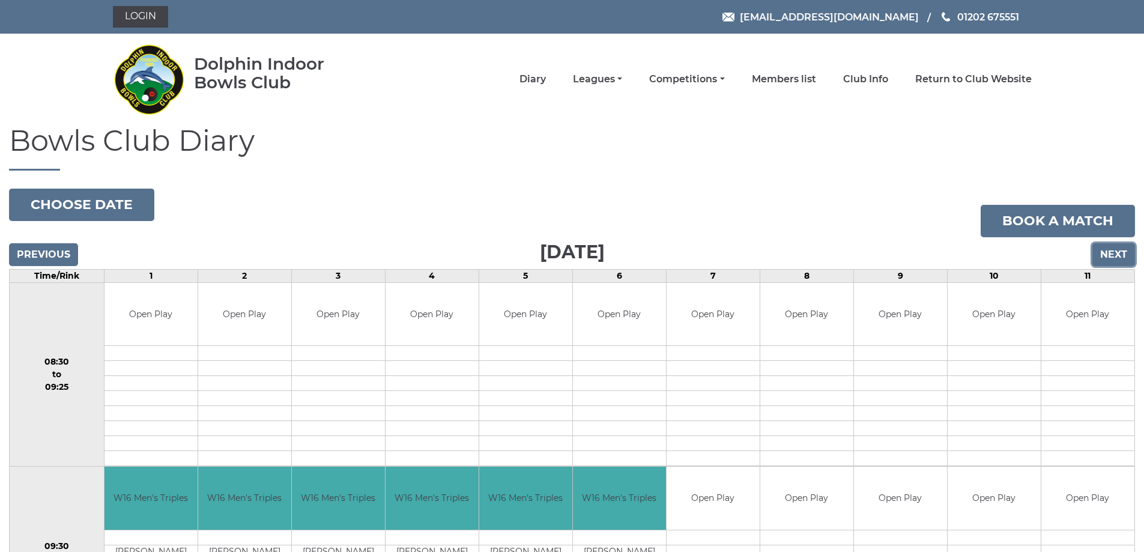
click at [1115, 252] on input "Next" at bounding box center [1114, 254] width 43 height 23
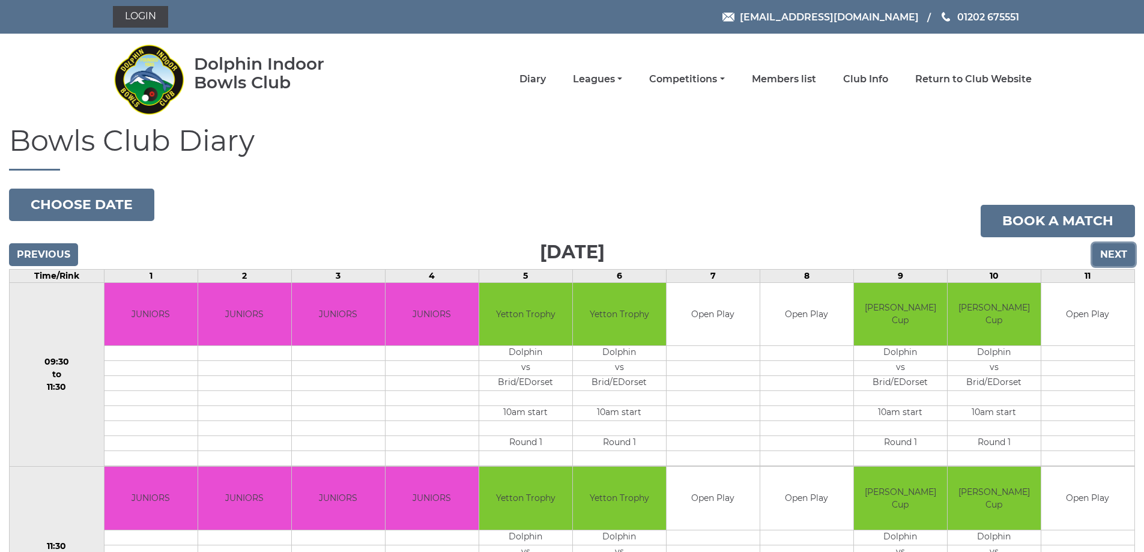
click at [1115, 251] on input "Next" at bounding box center [1114, 254] width 43 height 23
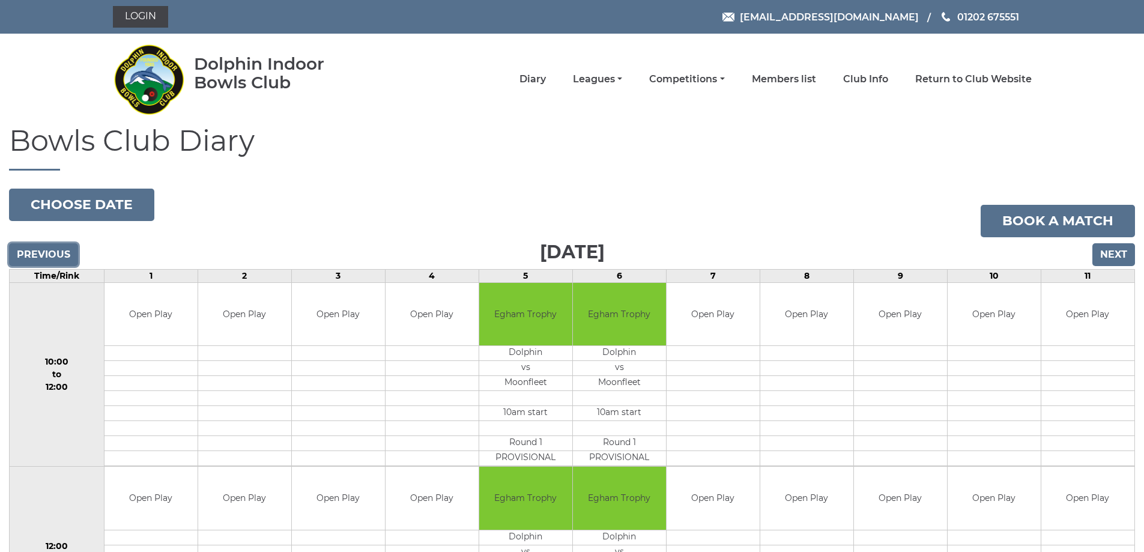
click at [28, 250] on input "Previous" at bounding box center [43, 254] width 69 height 23
